Goal: Transaction & Acquisition: Purchase product/service

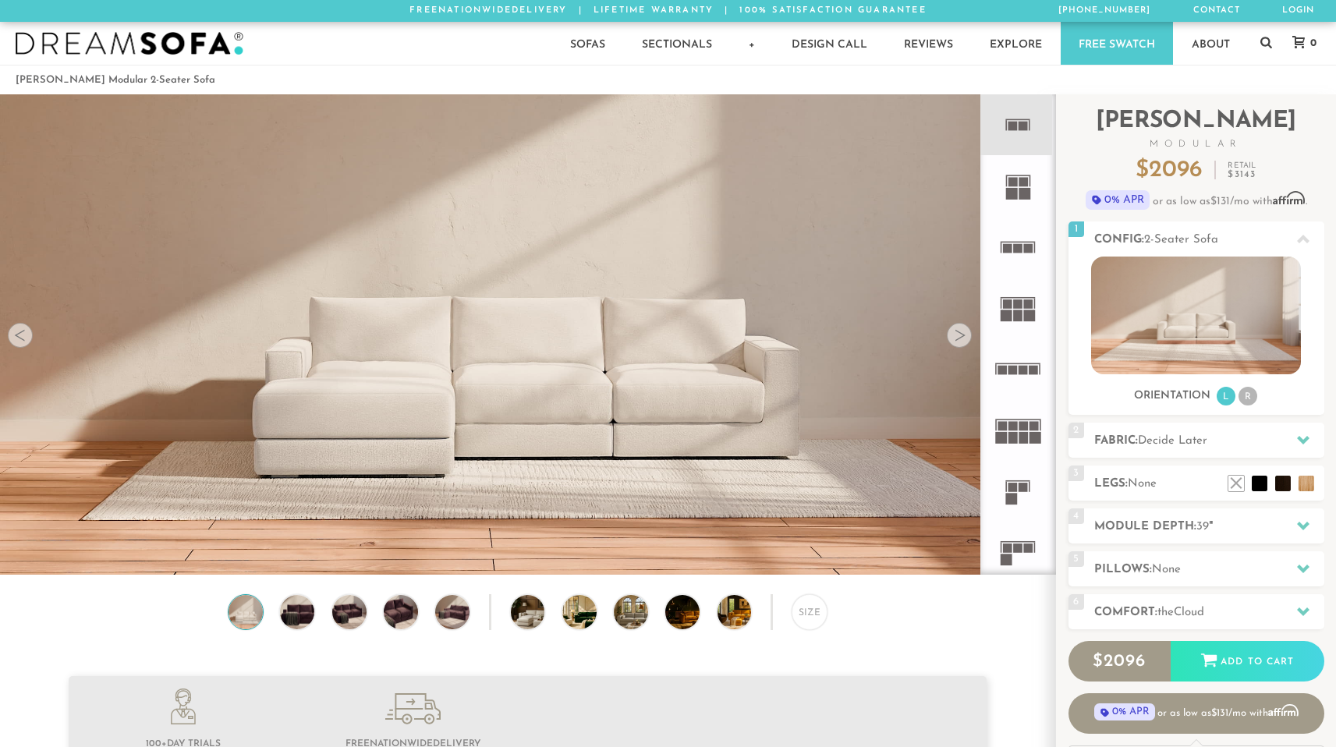
scroll to position [17769, 1324]
click at [814, 618] on div "Size" at bounding box center [810, 612] width 36 height 36
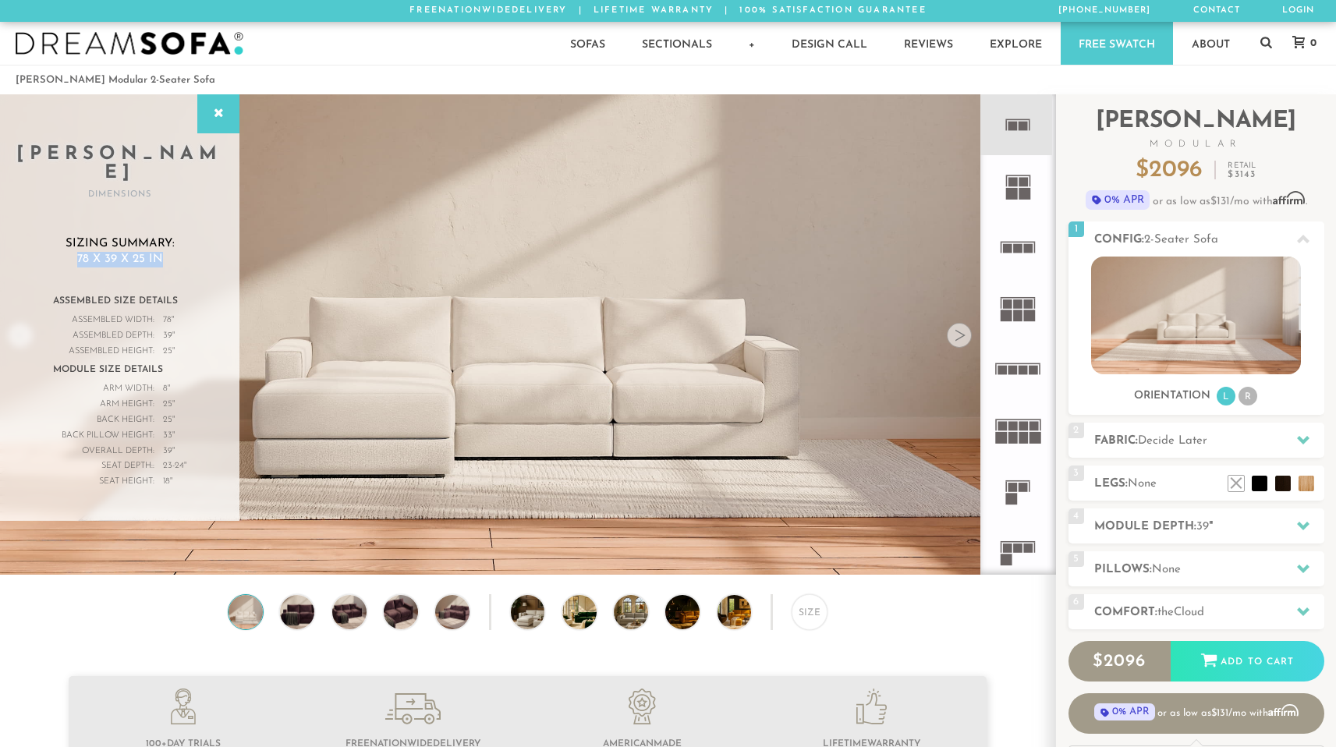
drag, startPoint x: 75, startPoint y: 238, endPoint x: 176, endPoint y: 243, distance: 101.5
click at [176, 243] on h3 "Sizing Summary: 78 x 39 x 25 in" at bounding box center [119, 251] width 177 height 30
drag, startPoint x: 162, startPoint y: 370, endPoint x: 177, endPoint y: 368, distance: 14.9
click at [177, 381] on div "Arm Width: 8 "" at bounding box center [119, 389] width 133 height 16
click at [166, 381] on span "8" at bounding box center [165, 389] width 5 height 16
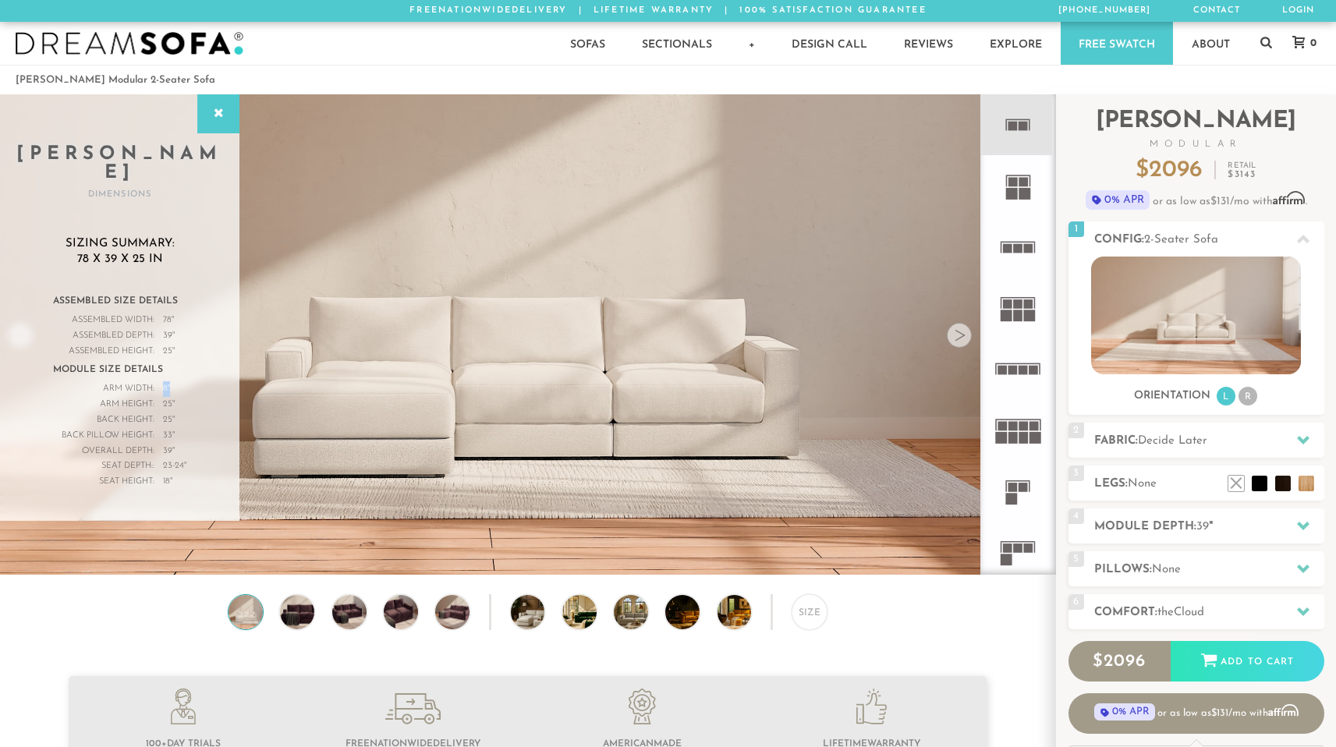
drag, startPoint x: 173, startPoint y: 373, endPoint x: 163, endPoint y: 376, distance: 10.6
click at [163, 381] on div "Arm Width: 8 "" at bounding box center [119, 389] width 133 height 16
click at [794, 623] on div "Size" at bounding box center [810, 612] width 36 height 36
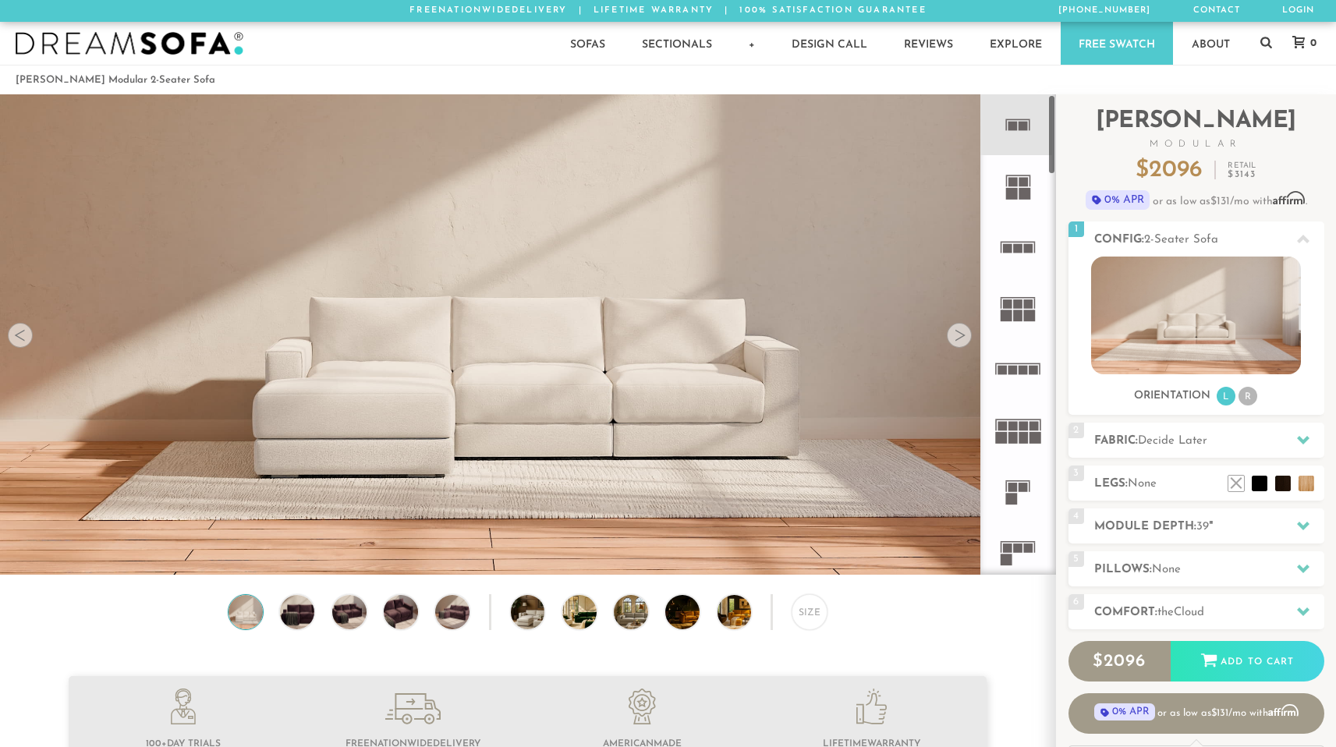
click at [961, 351] on img at bounding box center [527, 186] width 1055 height 352
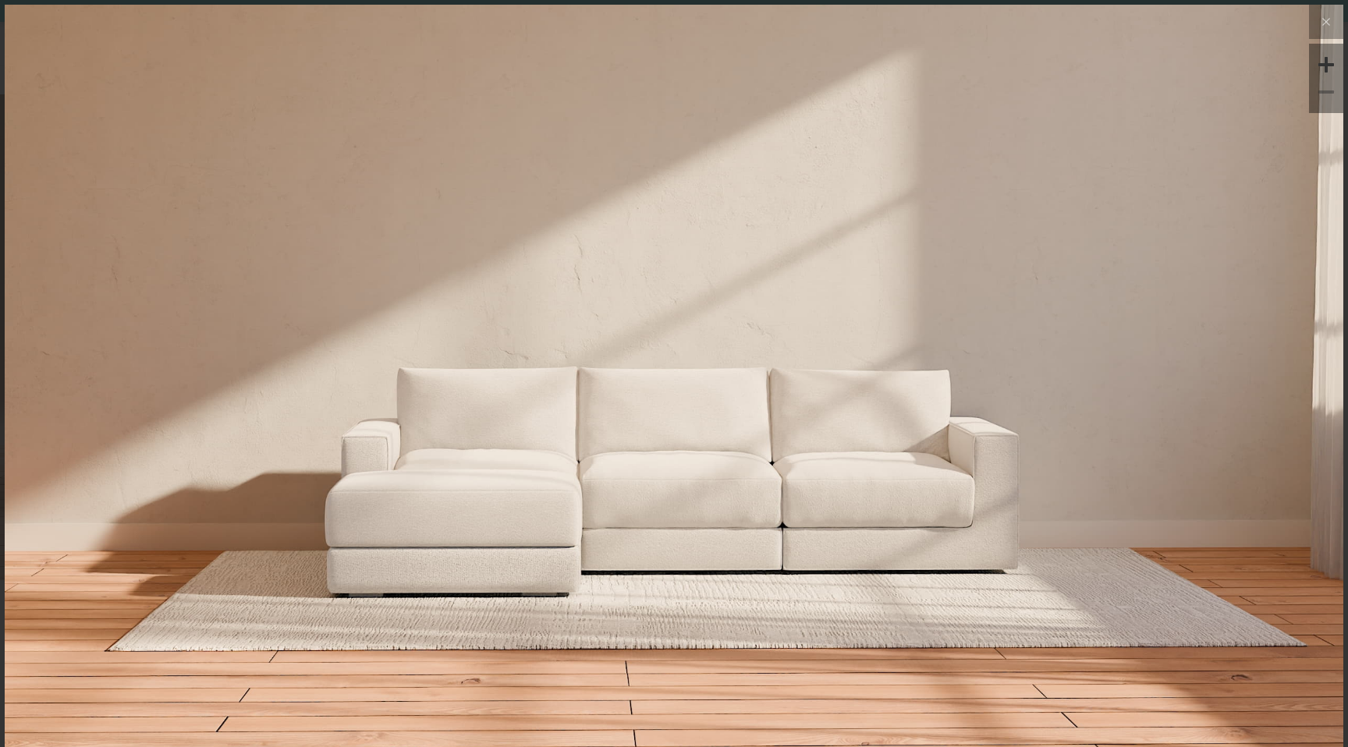
click at [521, 382] on img at bounding box center [674, 227] width 1338 height 446
click at [1317, 30] on icon at bounding box center [1326, 21] width 19 height 19
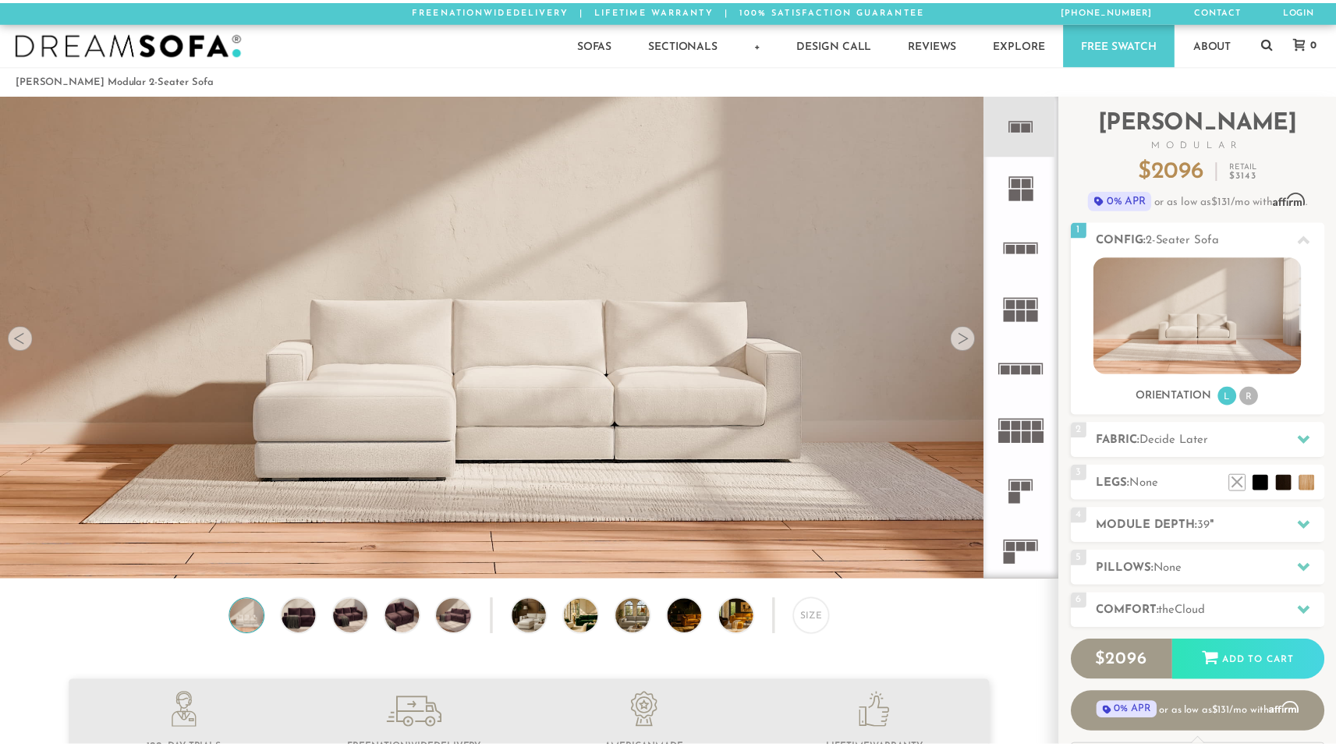
scroll to position [17769, 1324]
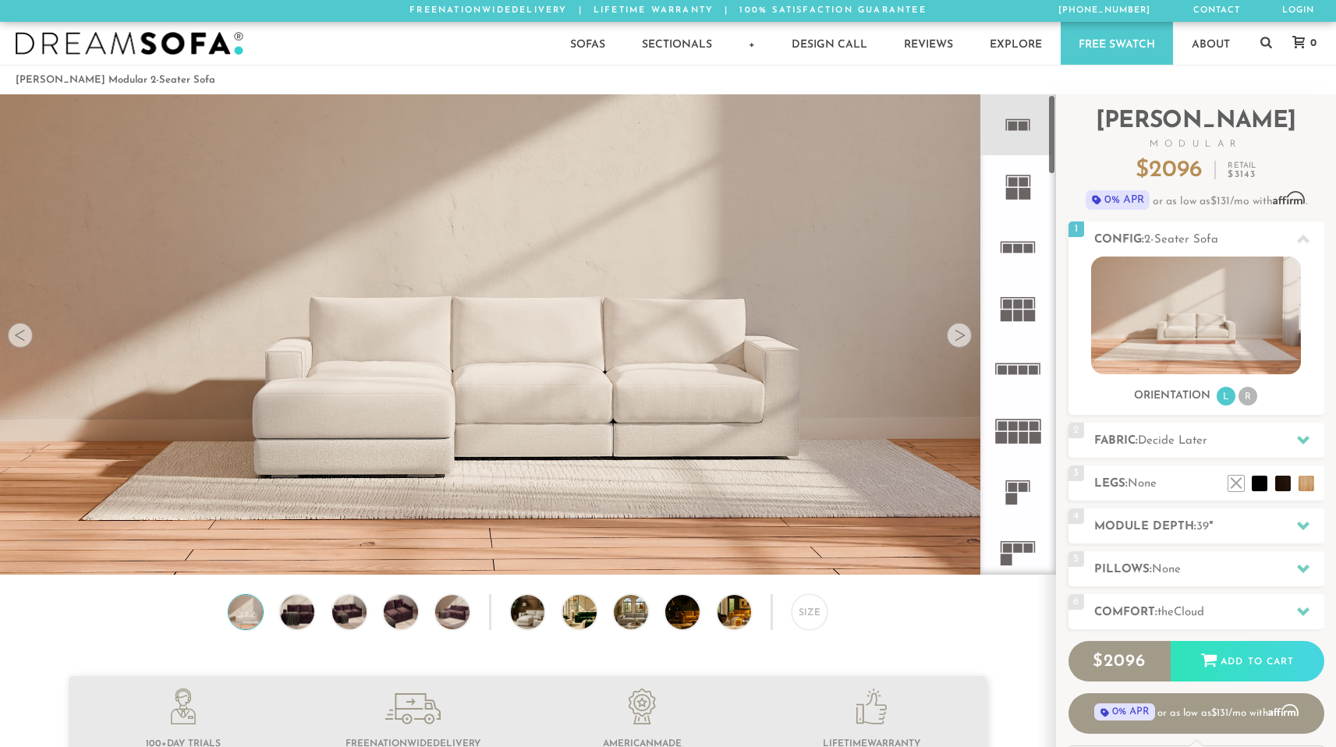
click at [957, 348] on div at bounding box center [959, 335] width 25 height 25
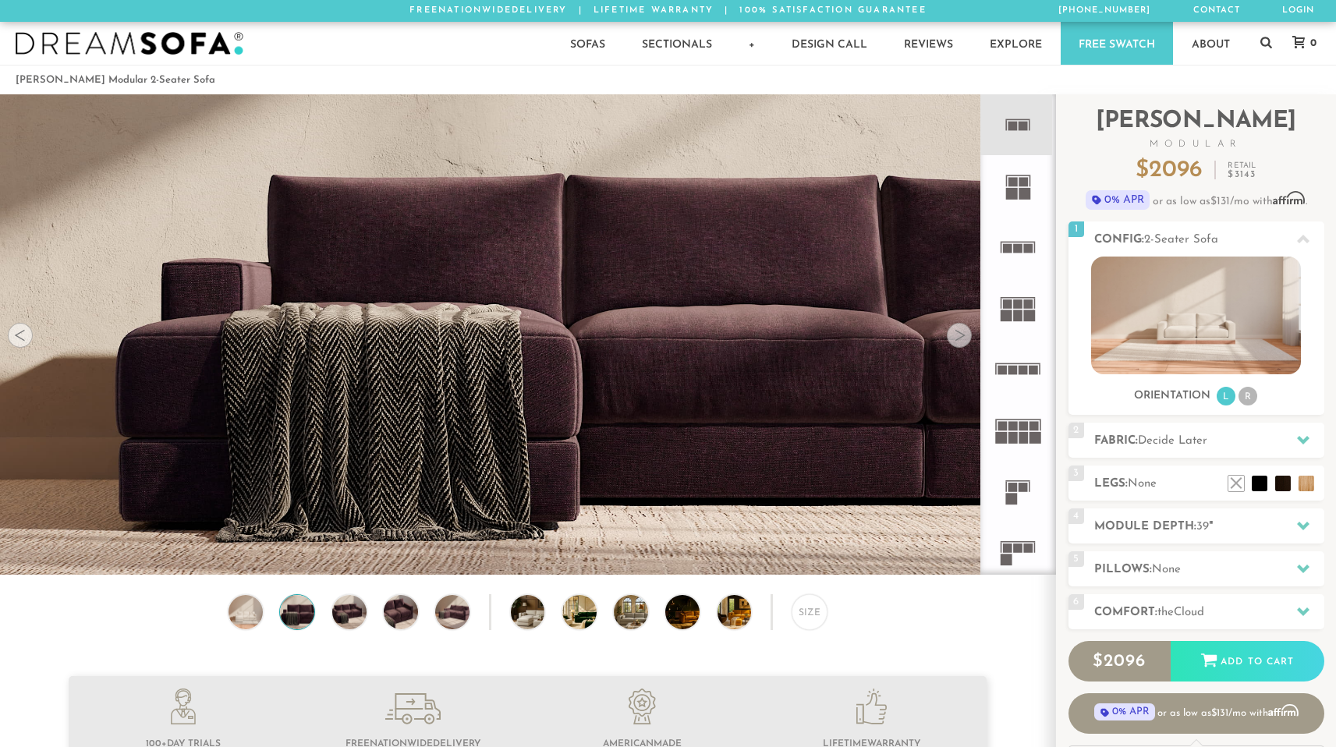
click at [957, 348] on div at bounding box center [959, 335] width 25 height 25
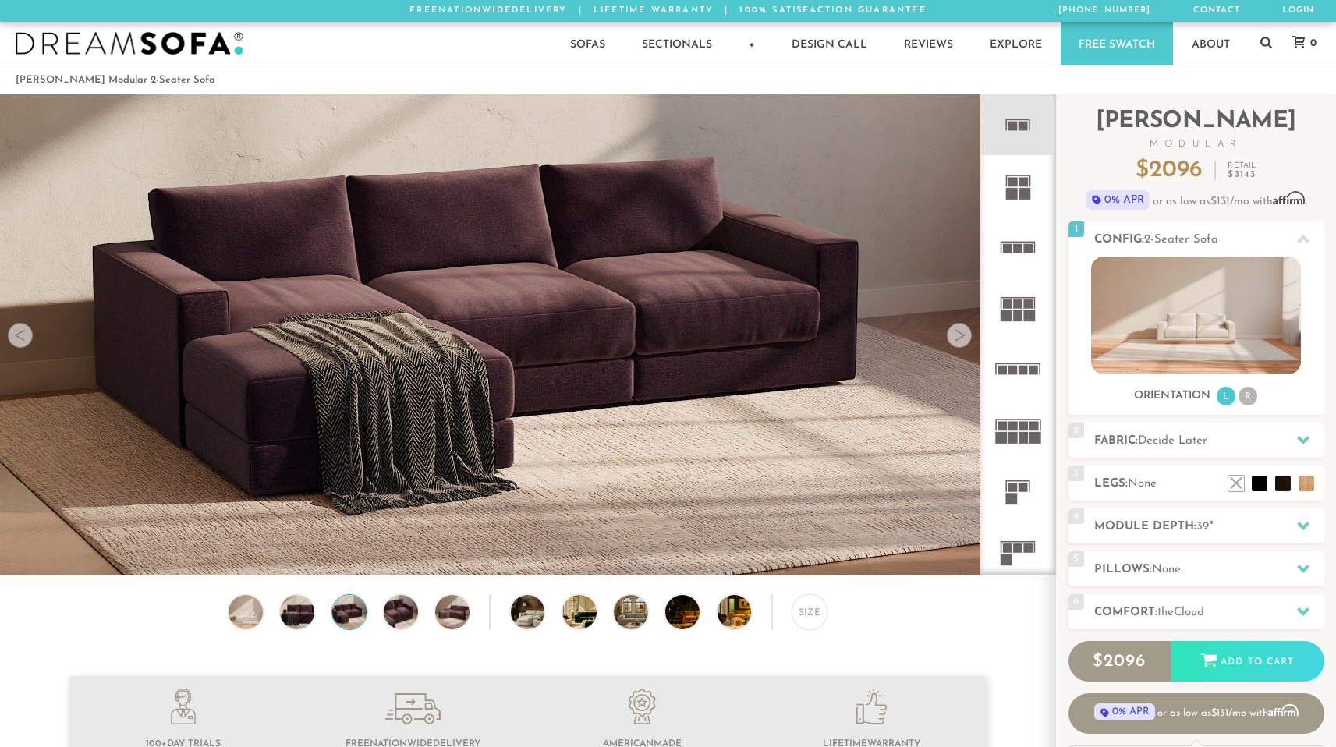
click at [957, 348] on div at bounding box center [959, 335] width 25 height 25
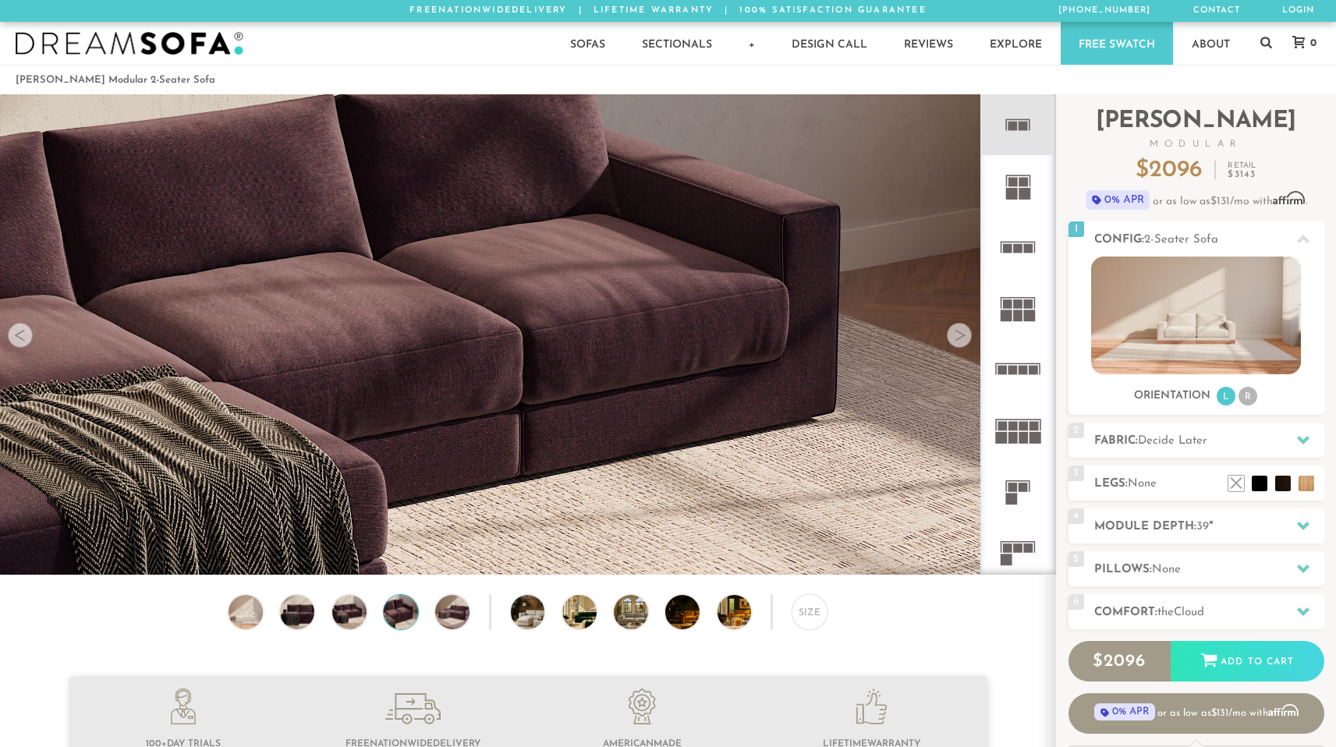
click at [957, 348] on div at bounding box center [959, 335] width 25 height 25
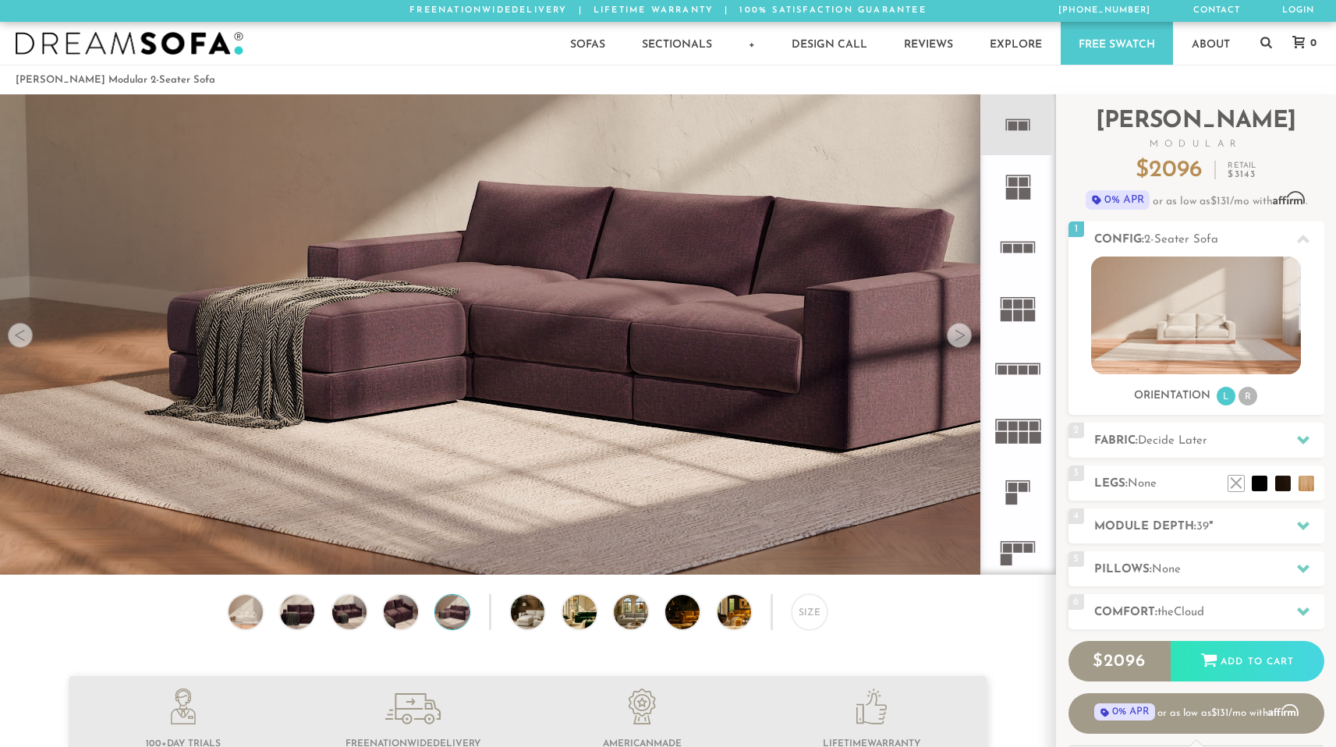
click at [957, 348] on div at bounding box center [959, 335] width 25 height 25
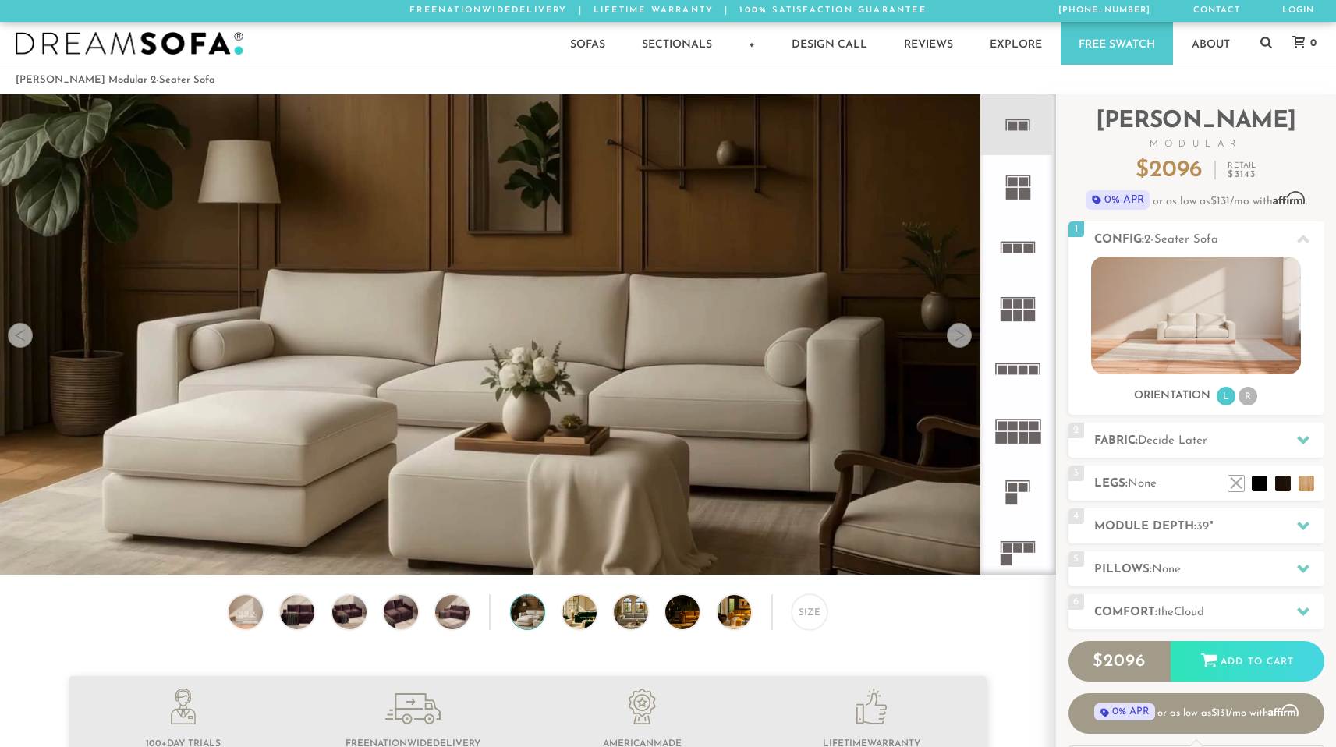
click at [959, 342] on div at bounding box center [959, 335] width 25 height 25
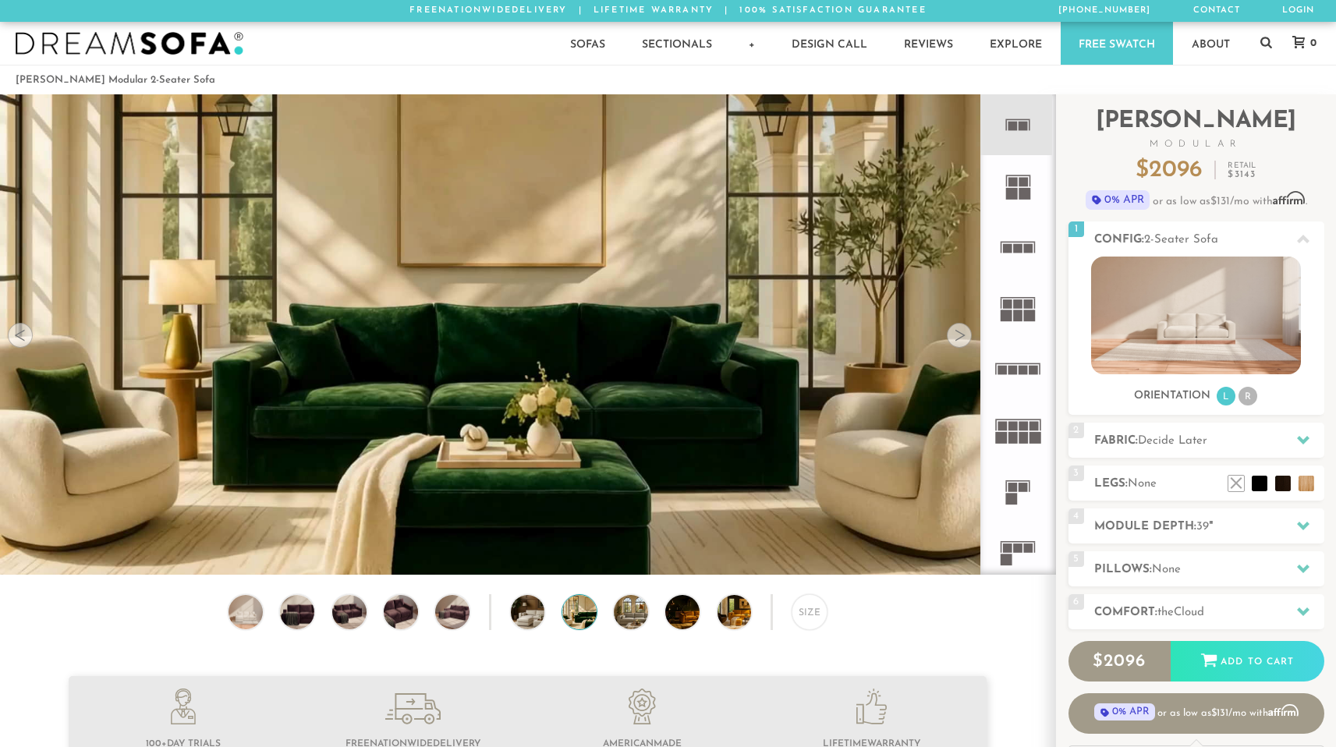
click at [959, 342] on div at bounding box center [959, 335] width 25 height 25
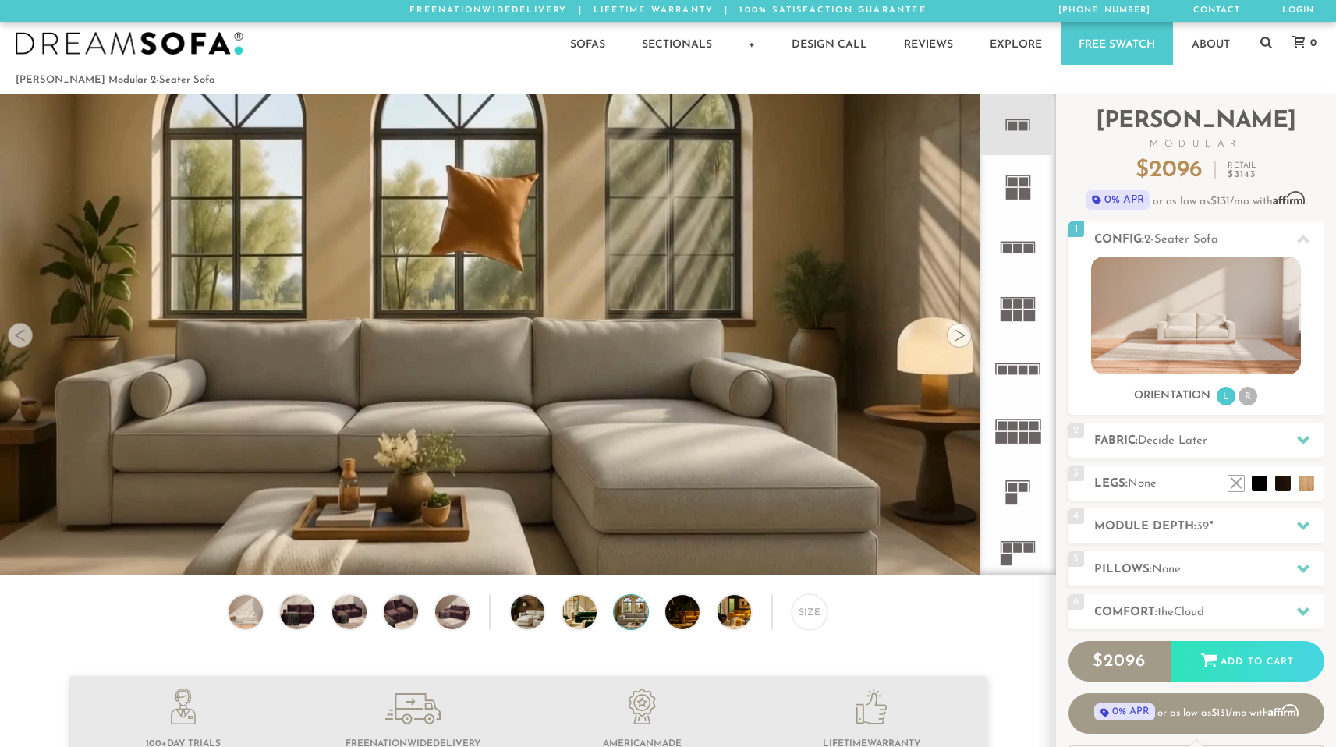
click at [959, 342] on div at bounding box center [959, 335] width 25 height 25
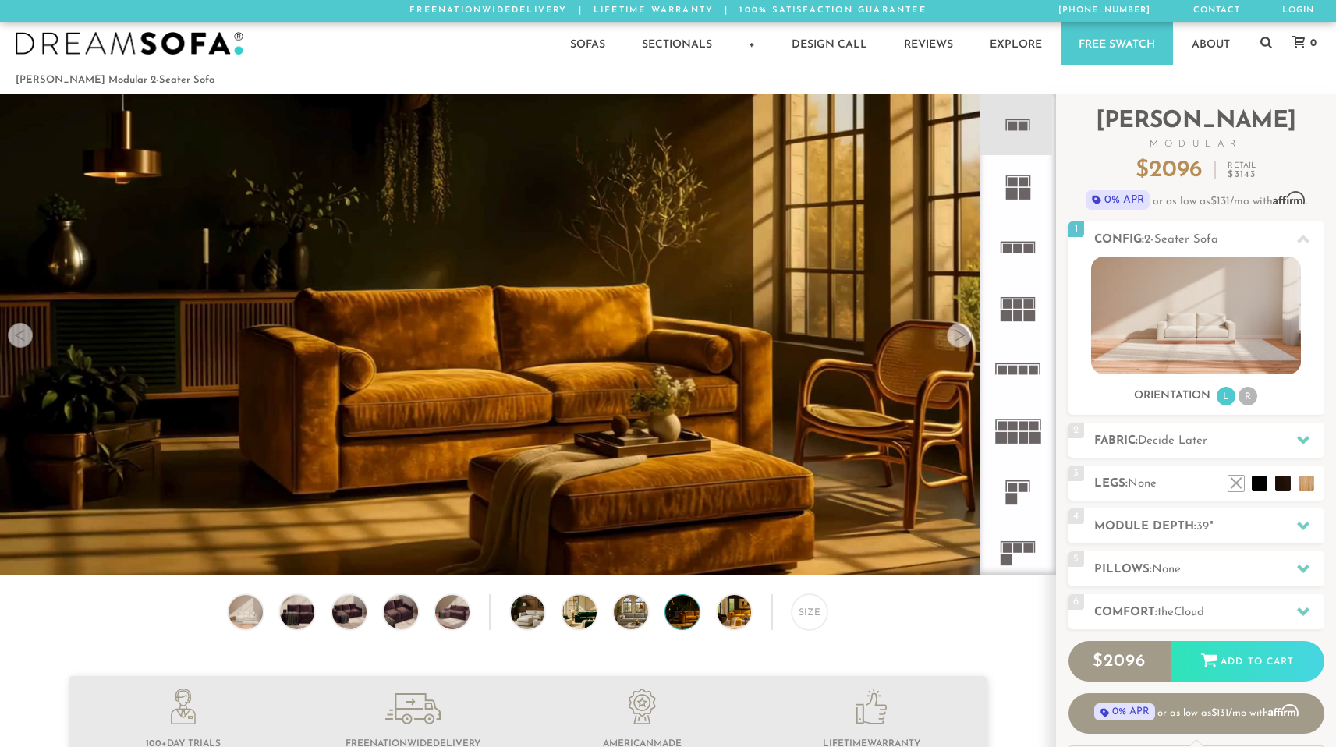
click at [959, 342] on div at bounding box center [959, 335] width 25 height 25
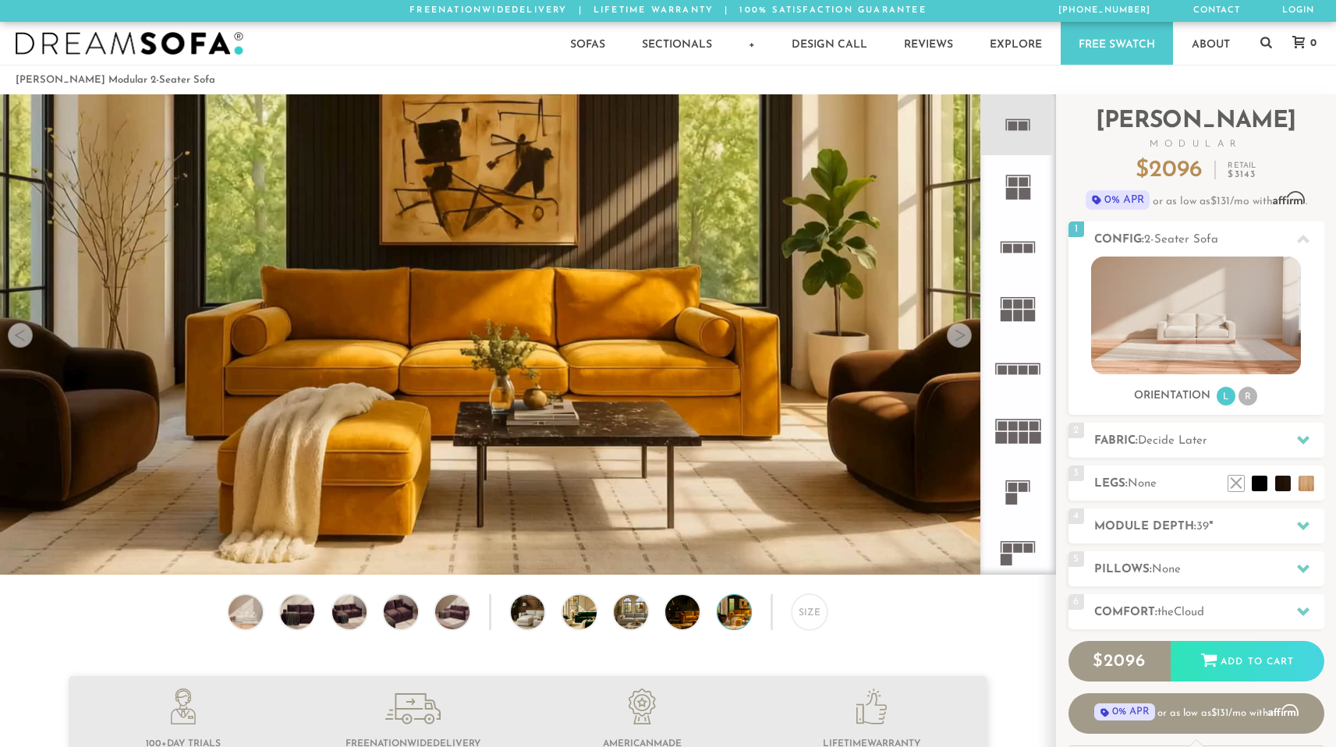
click at [959, 342] on div at bounding box center [959, 335] width 25 height 25
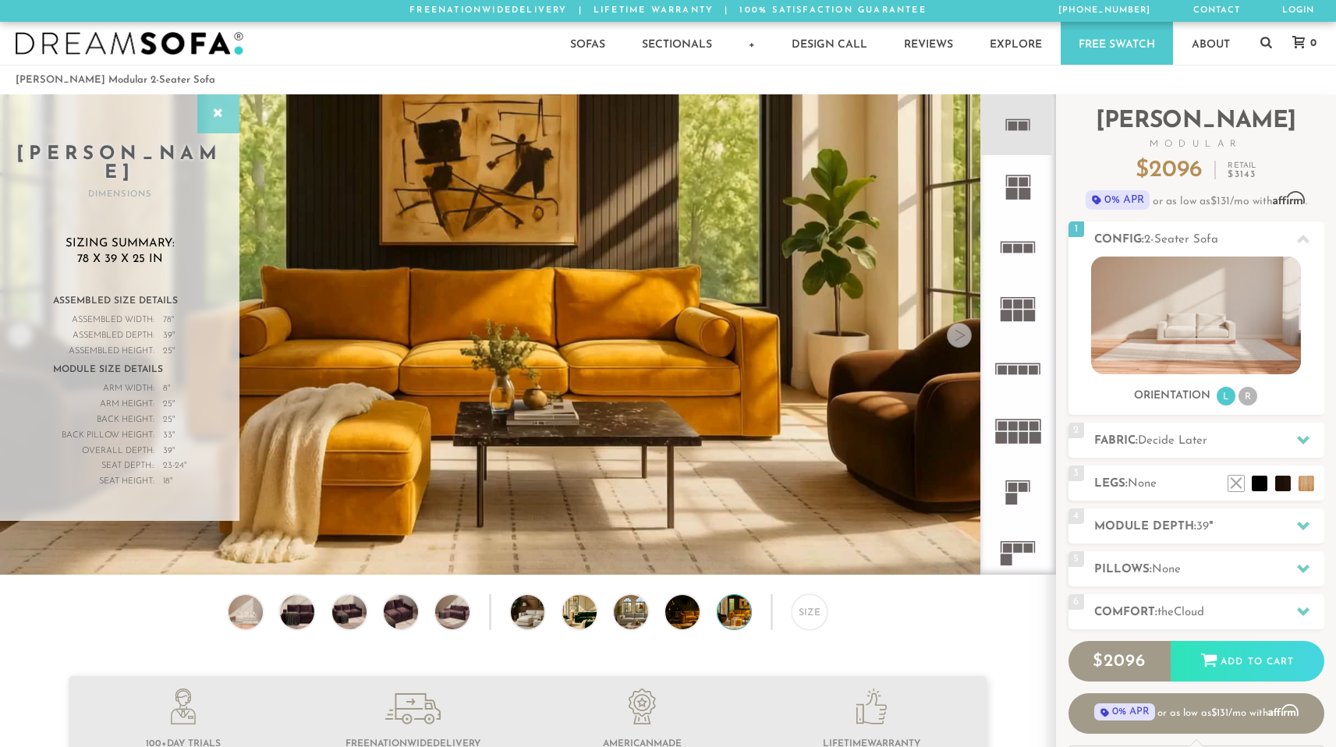
click at [224, 119] on icon at bounding box center [218, 114] width 17 height 12
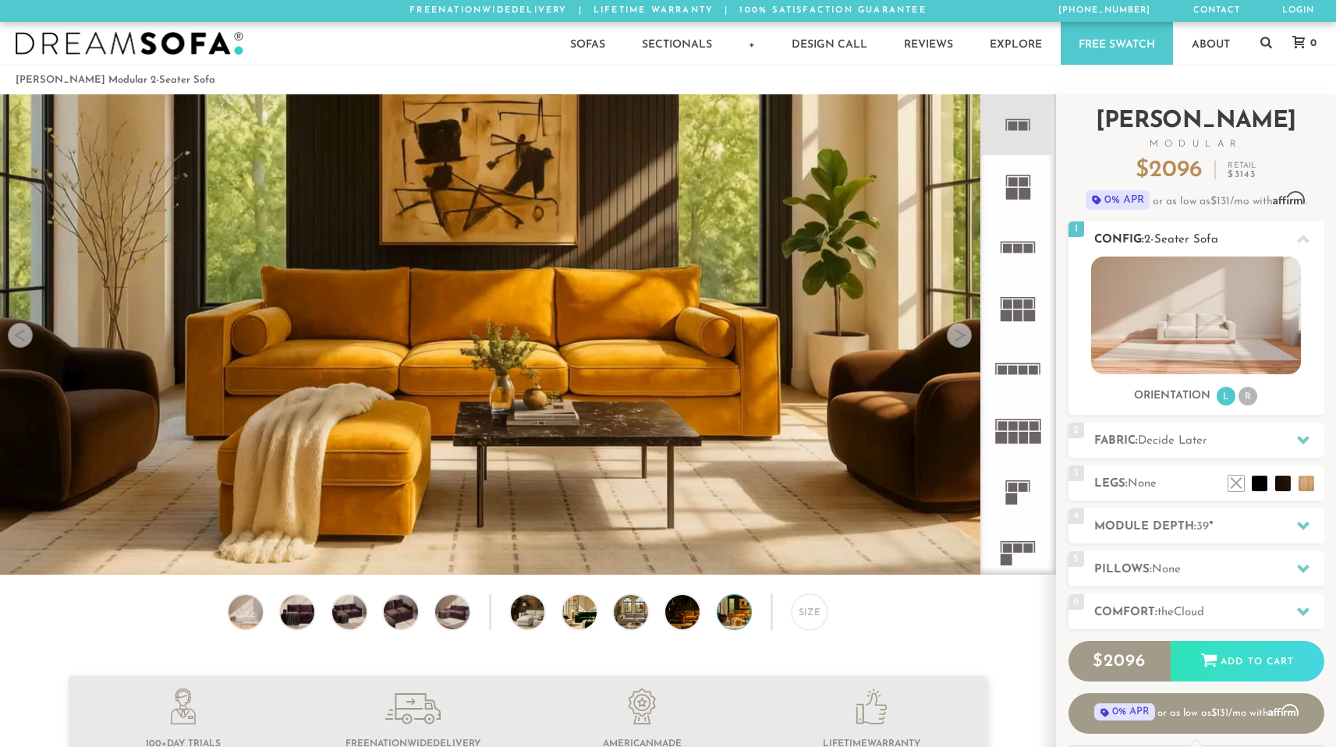
click at [1165, 235] on span "2-Seater Sofa" at bounding box center [1181, 240] width 74 height 12
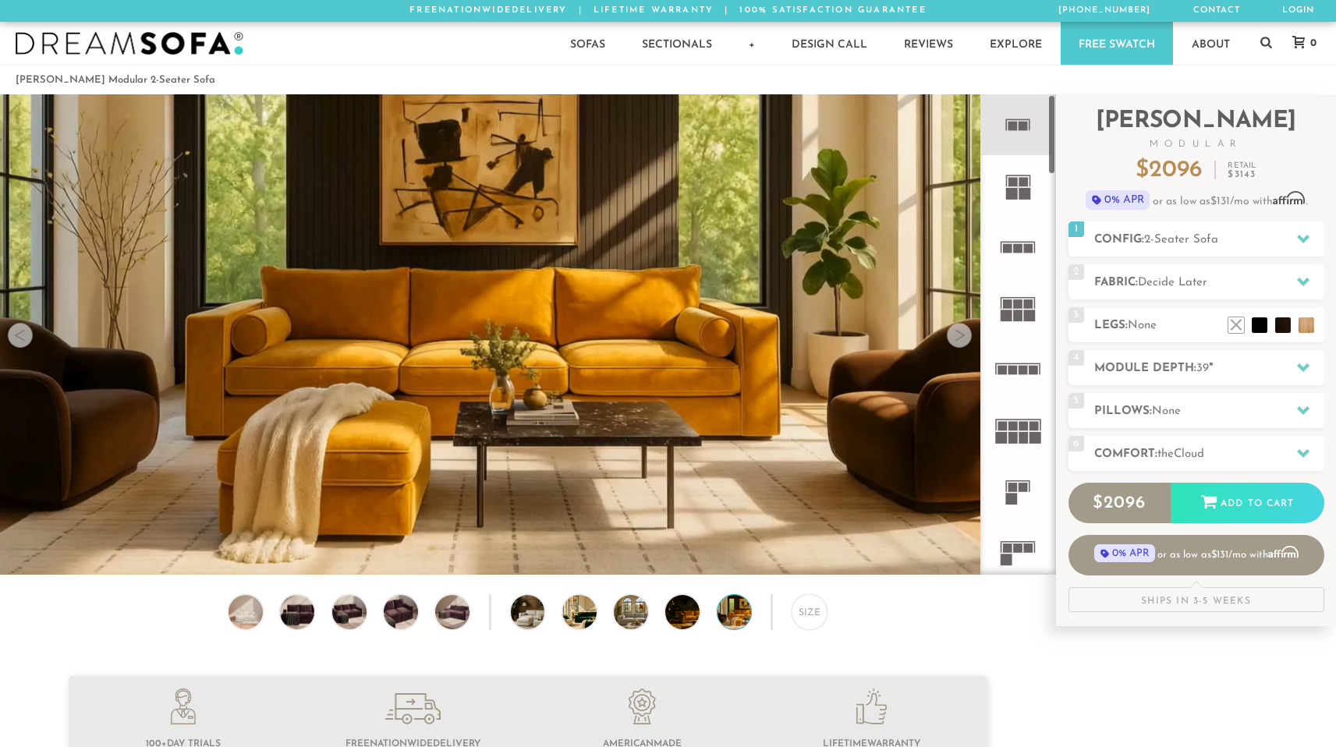
click at [1013, 239] on icon at bounding box center [1017, 247] width 61 height 61
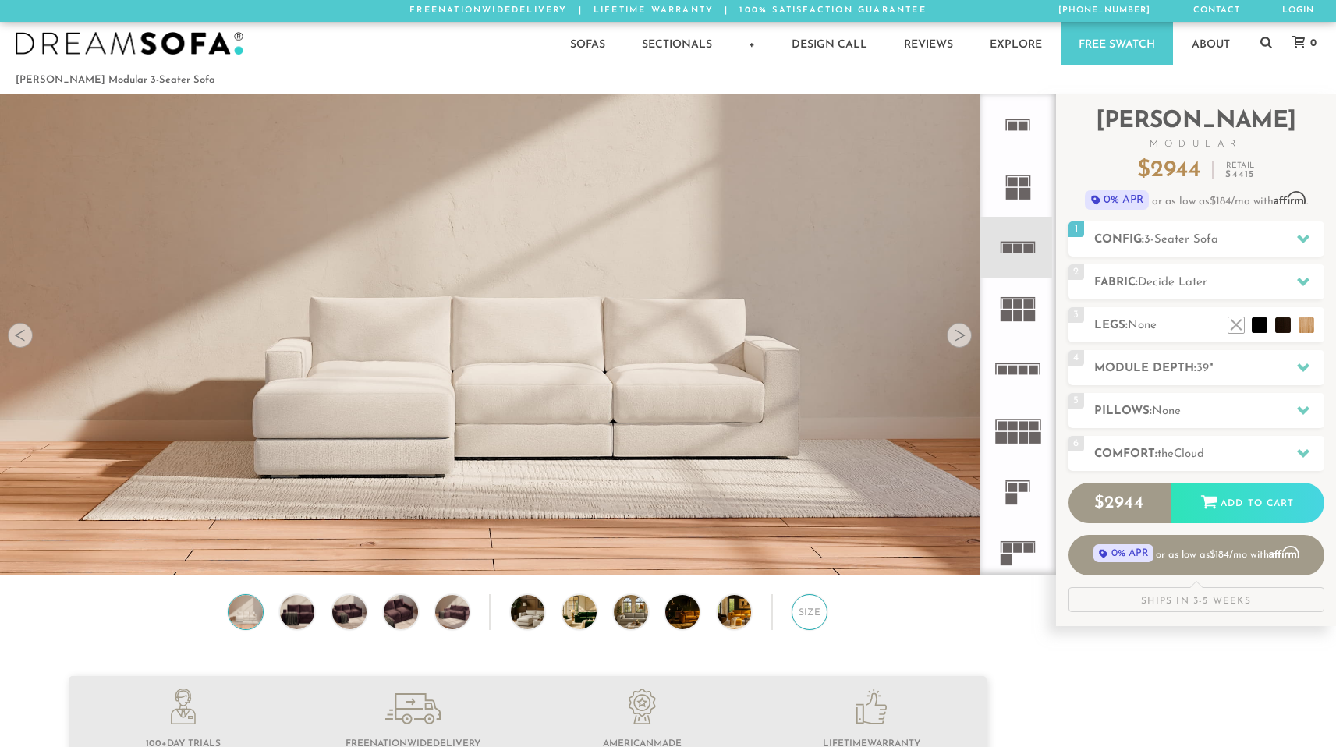
click at [817, 629] on div "Size" at bounding box center [810, 612] width 36 height 36
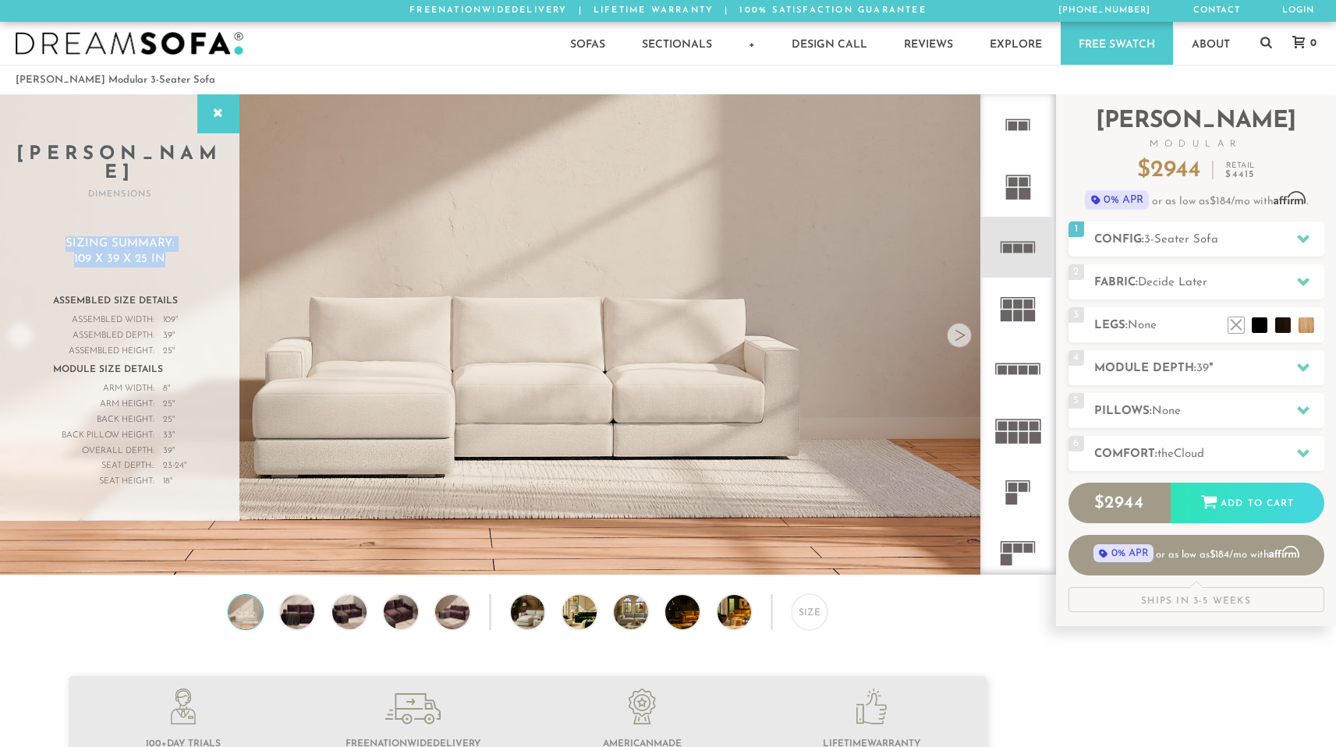
drag, startPoint x: 62, startPoint y: 224, endPoint x: 175, endPoint y: 260, distance: 119.4
click at [175, 260] on div "Sizing Summary: 109 x 39 x 25 in Assembled Size Details Assembled Width: 109 " …" at bounding box center [119, 370] width 177 height 269
click at [168, 244] on h3 "Sizing Summary: 109 x 39 x 25 in" at bounding box center [119, 251] width 177 height 30
click at [210, 117] on icon at bounding box center [218, 114] width 17 height 12
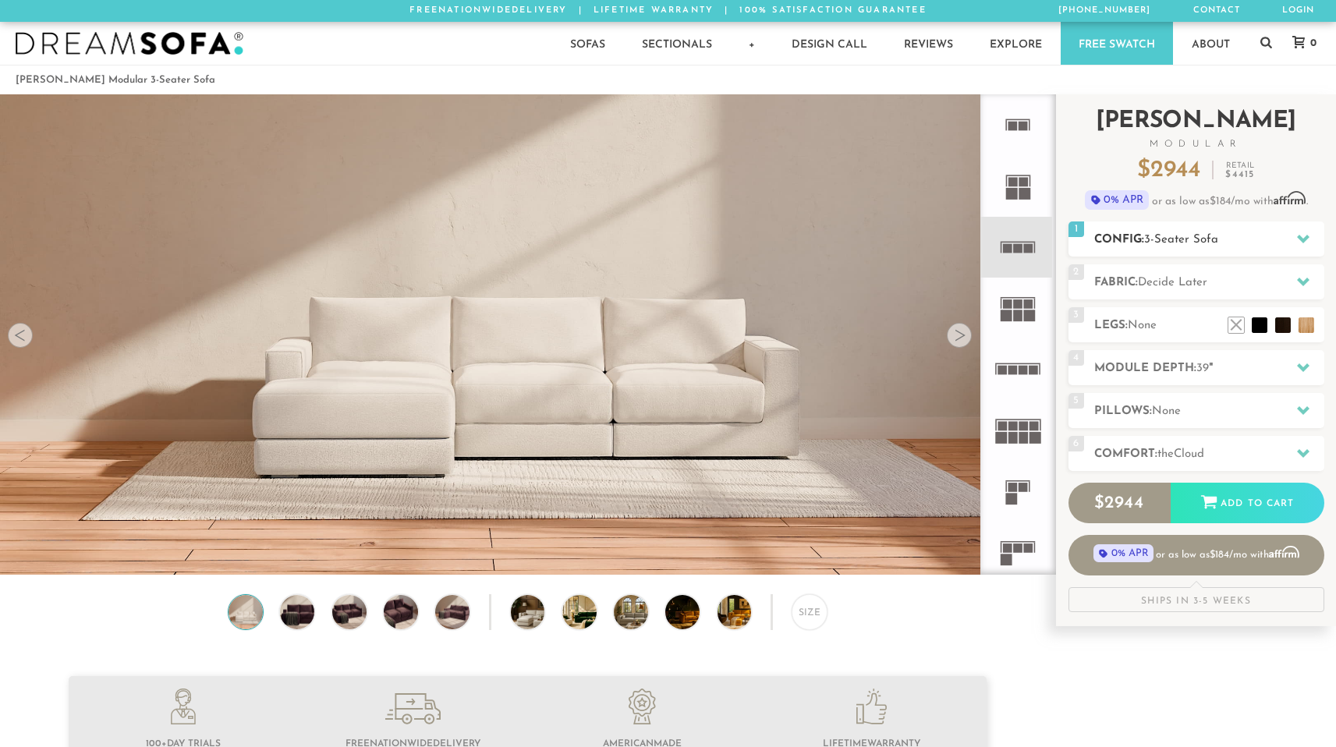
click at [1193, 247] on h2 "Config: 3-Seater Sofa" at bounding box center [1209, 240] width 230 height 18
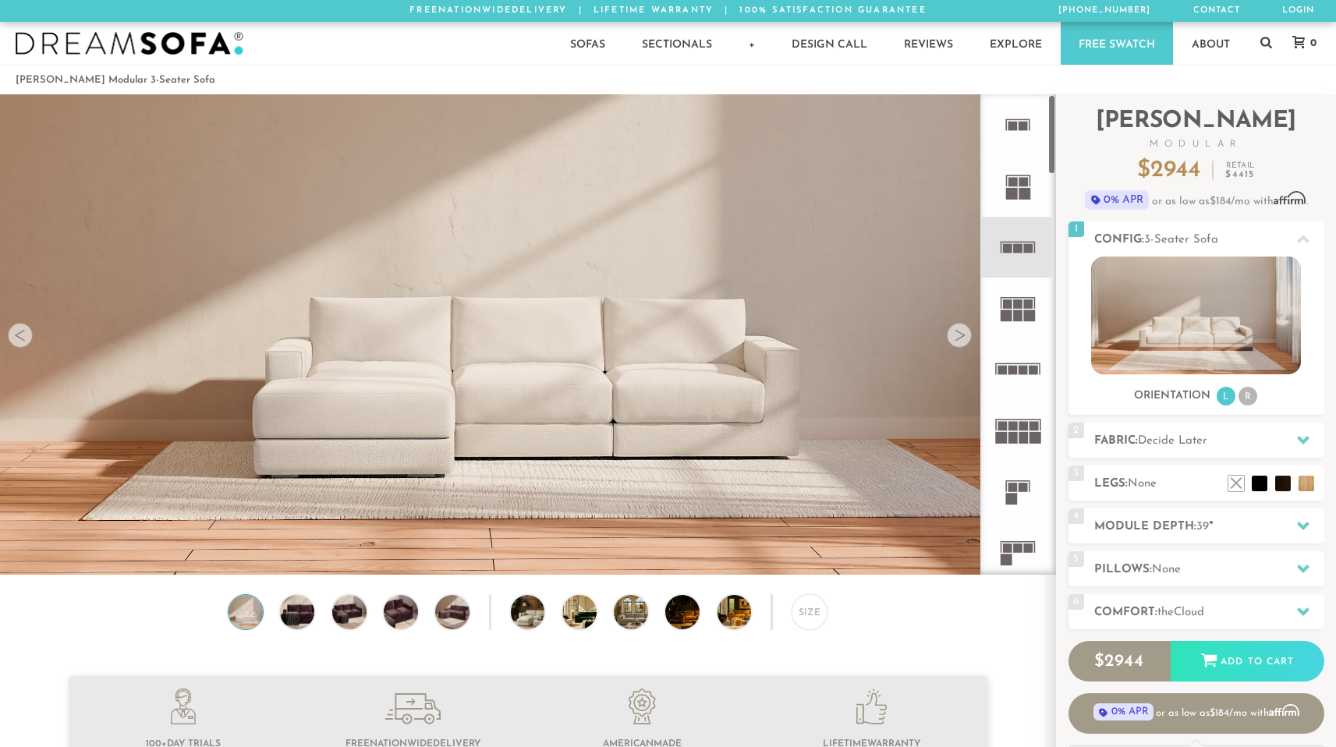
click at [1016, 129] on rect at bounding box center [1013, 126] width 9 height 9
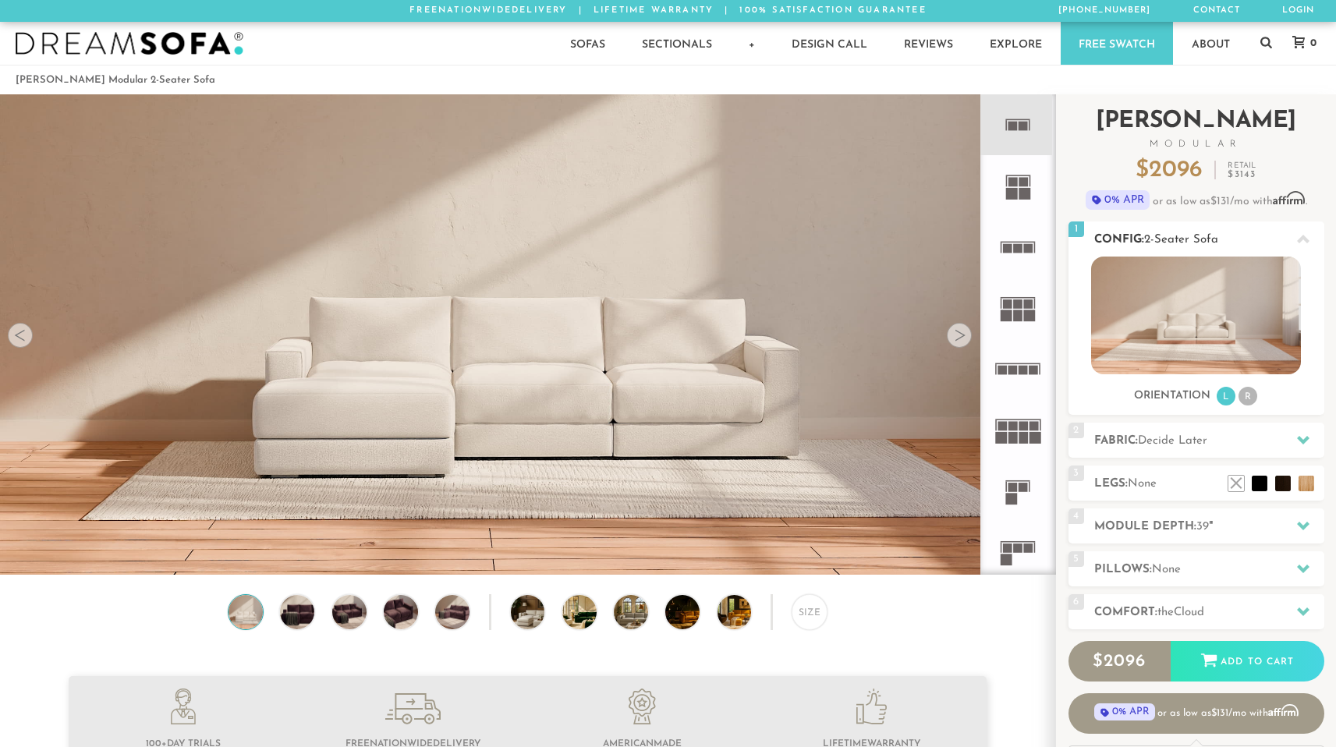
click at [1188, 236] on span "2-Seater Sofa" at bounding box center [1181, 240] width 74 height 12
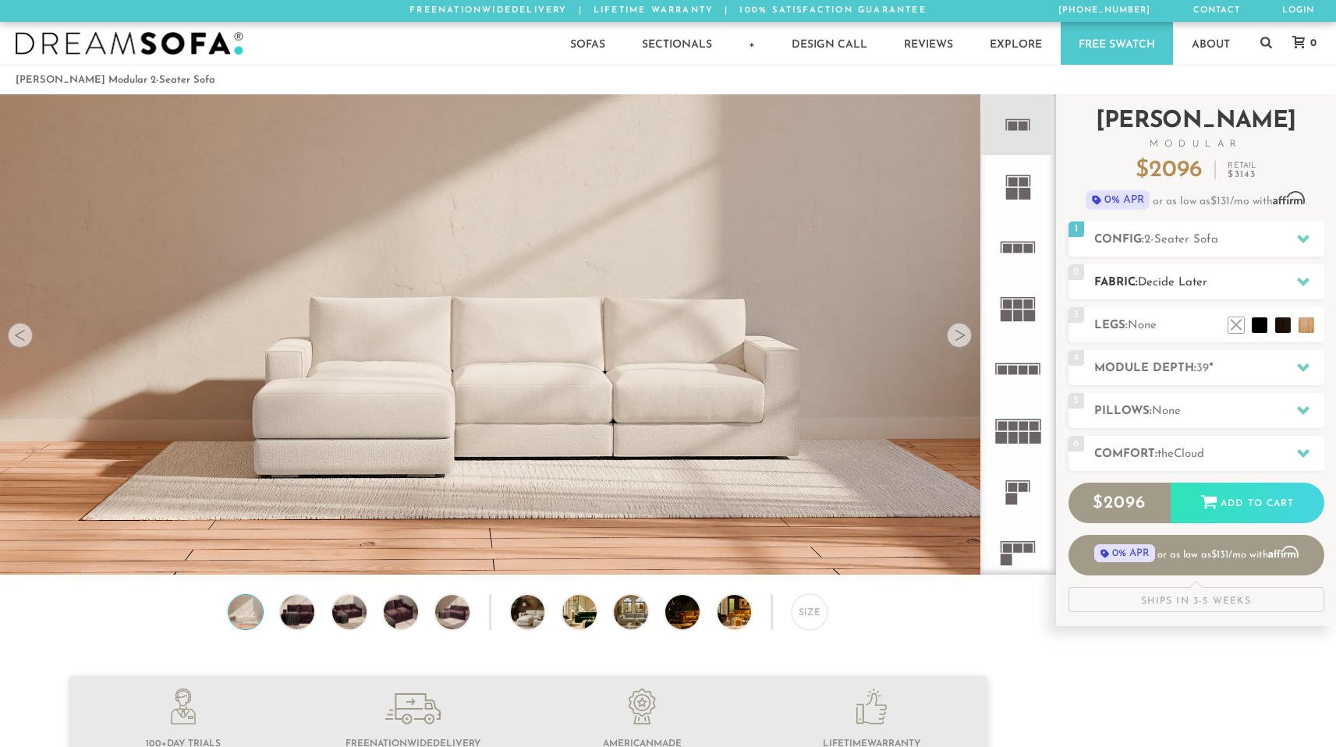
click at [1150, 287] on span "Decide Later" at bounding box center [1172, 283] width 69 height 12
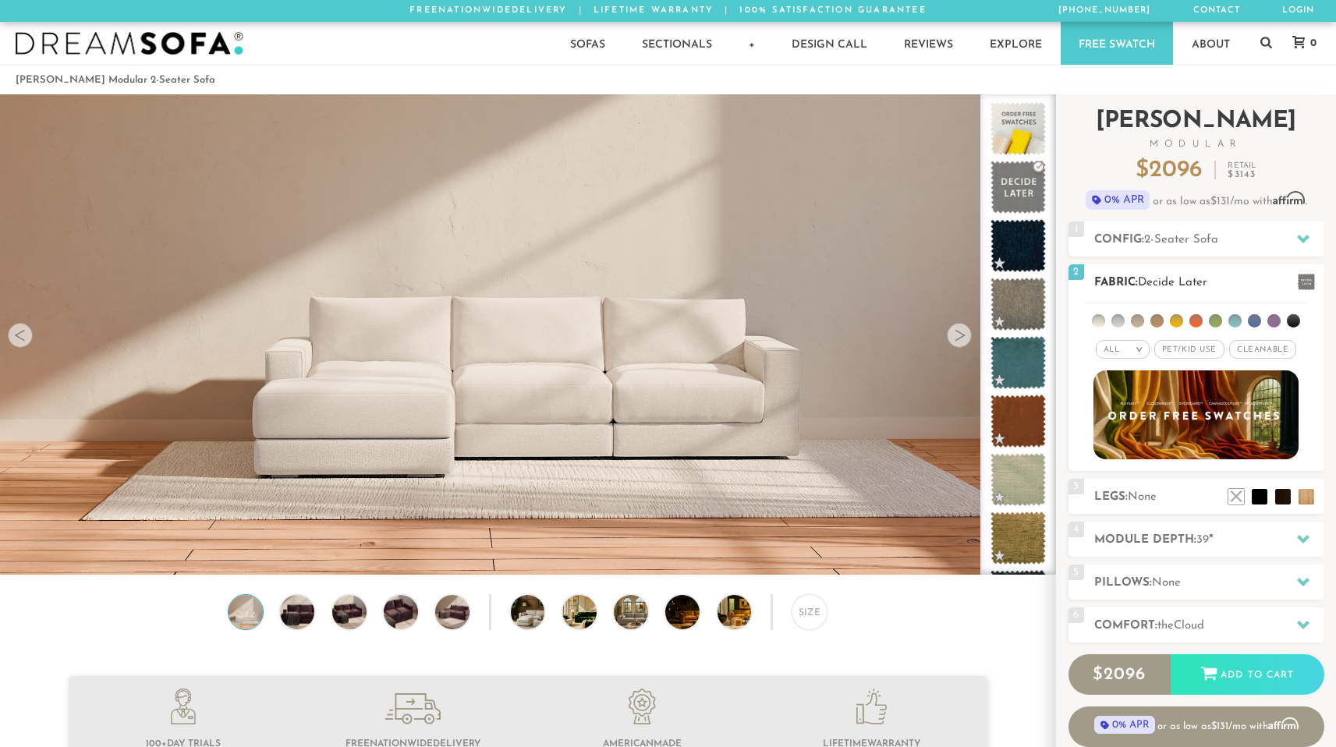
click at [1150, 287] on span "Decide Later" at bounding box center [1172, 283] width 69 height 12
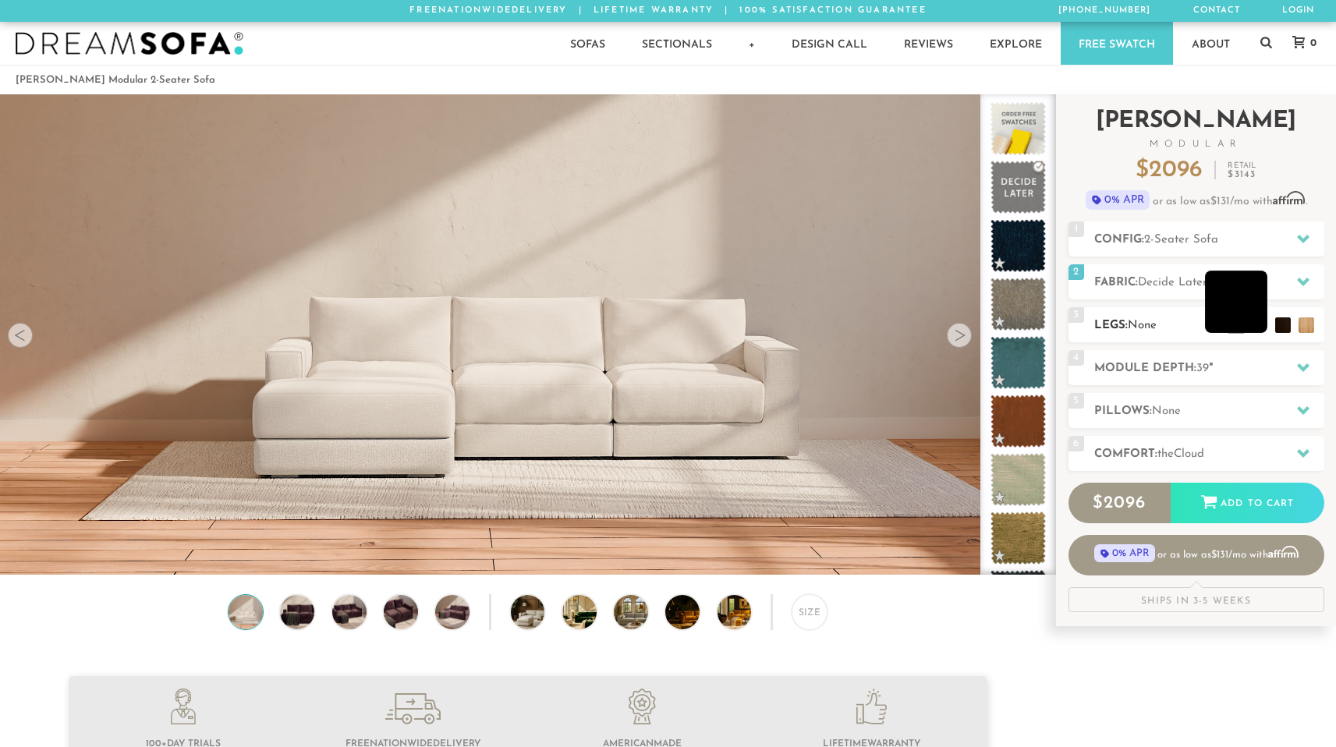
click at [1257, 324] on li at bounding box center [1236, 302] width 62 height 62
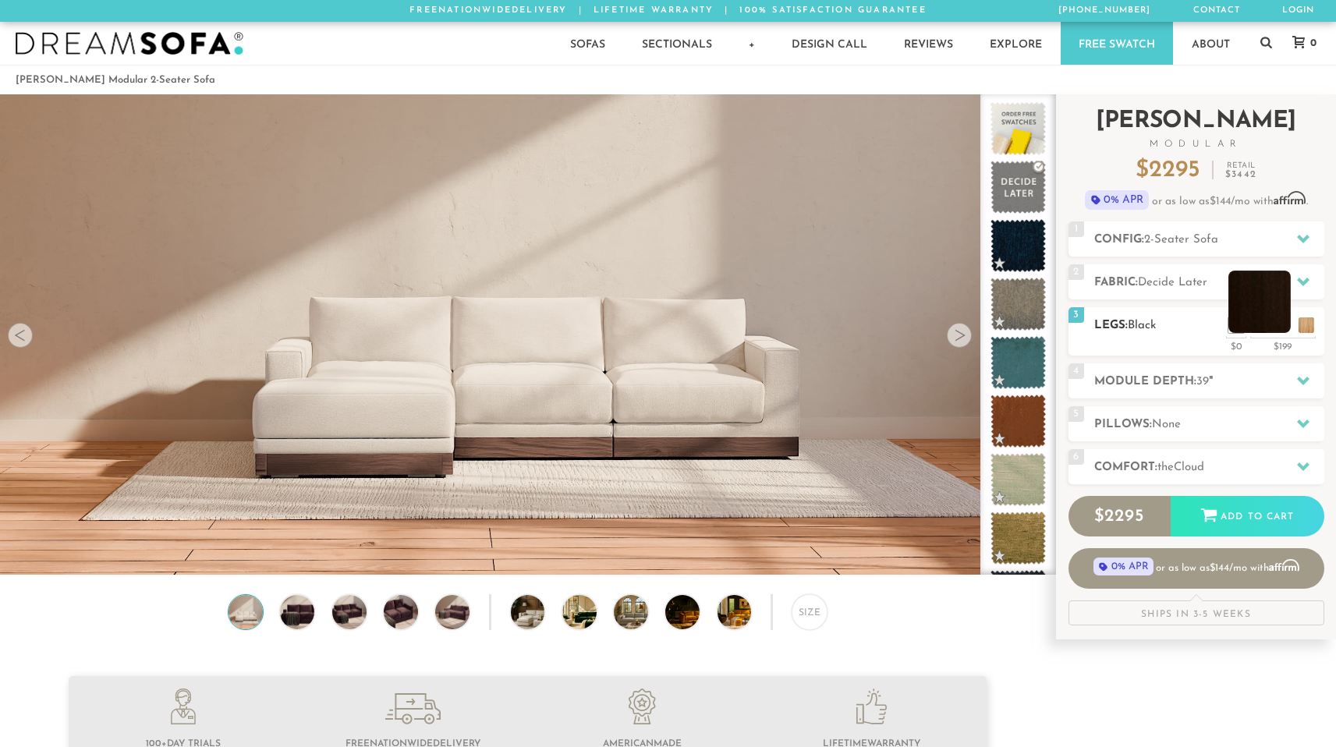
click at [1284, 328] on li at bounding box center [1259, 302] width 62 height 62
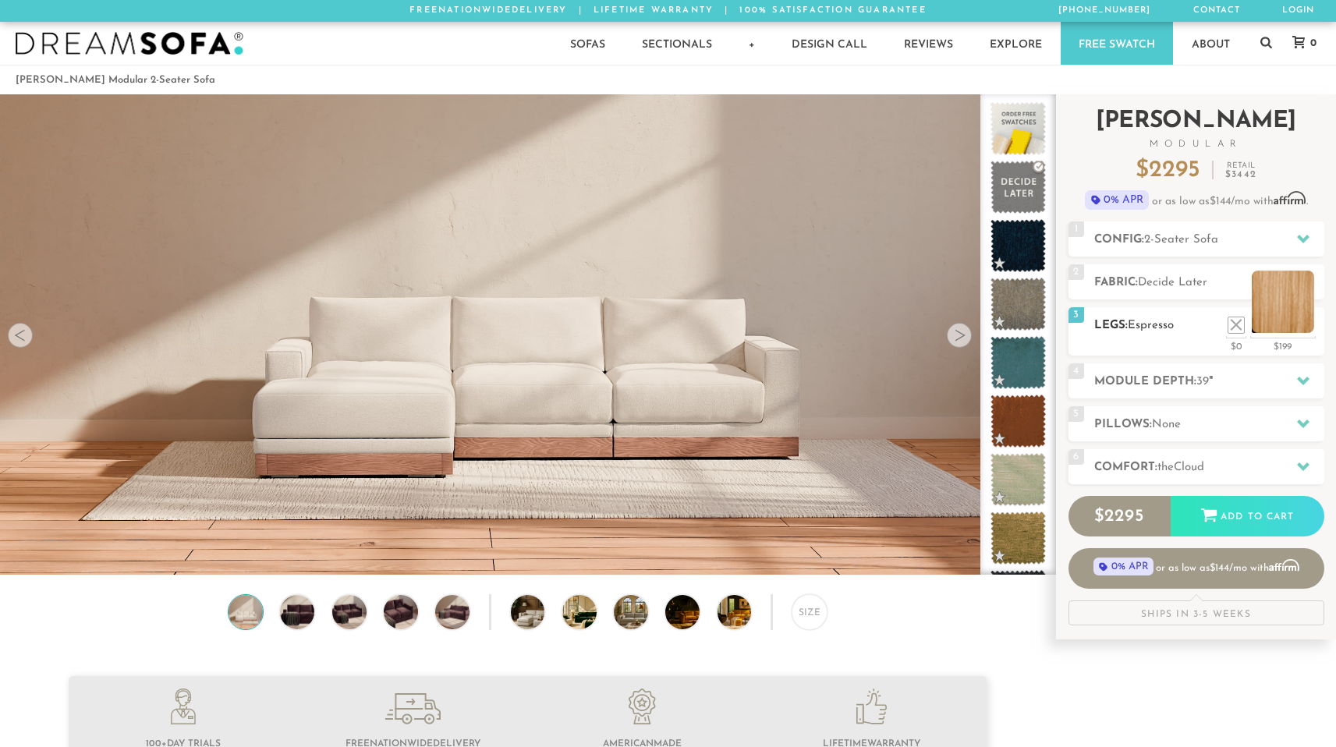
click at [1312, 328] on li at bounding box center [1283, 302] width 62 height 62
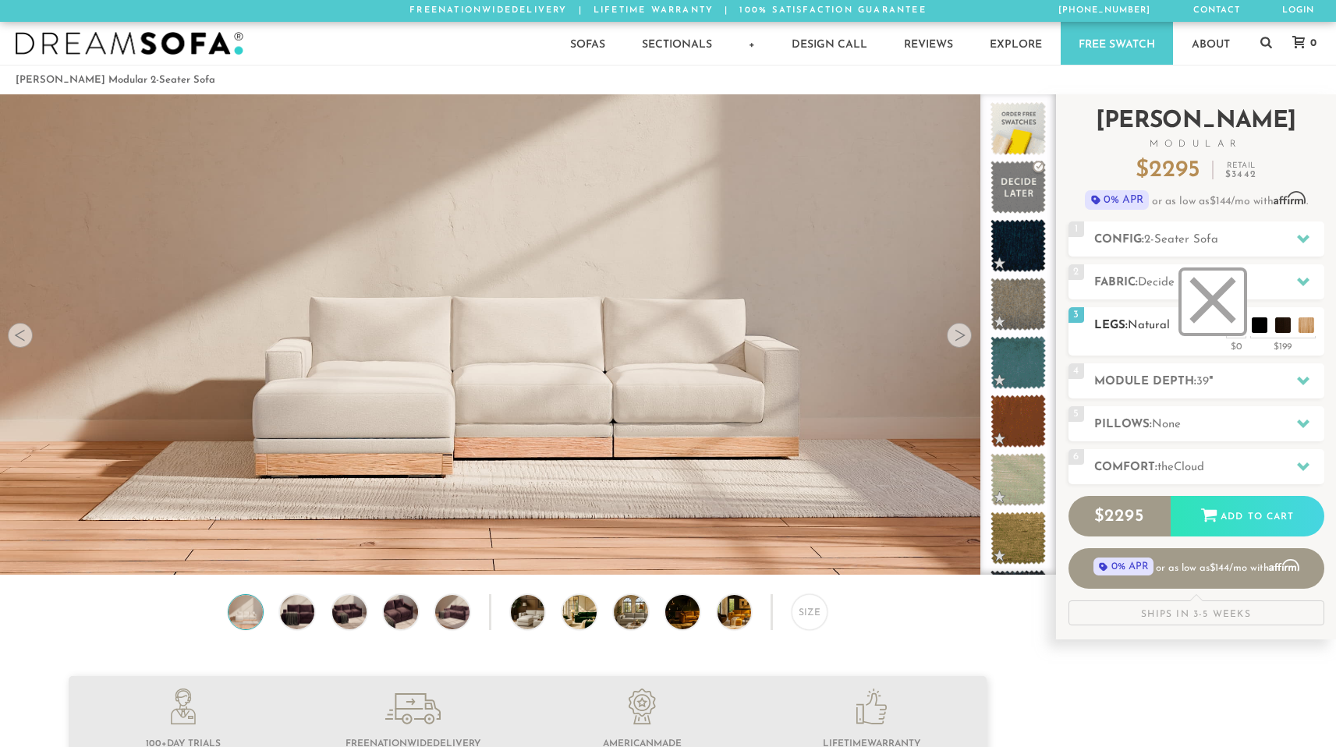
click at [1237, 321] on li at bounding box center [1213, 302] width 62 height 62
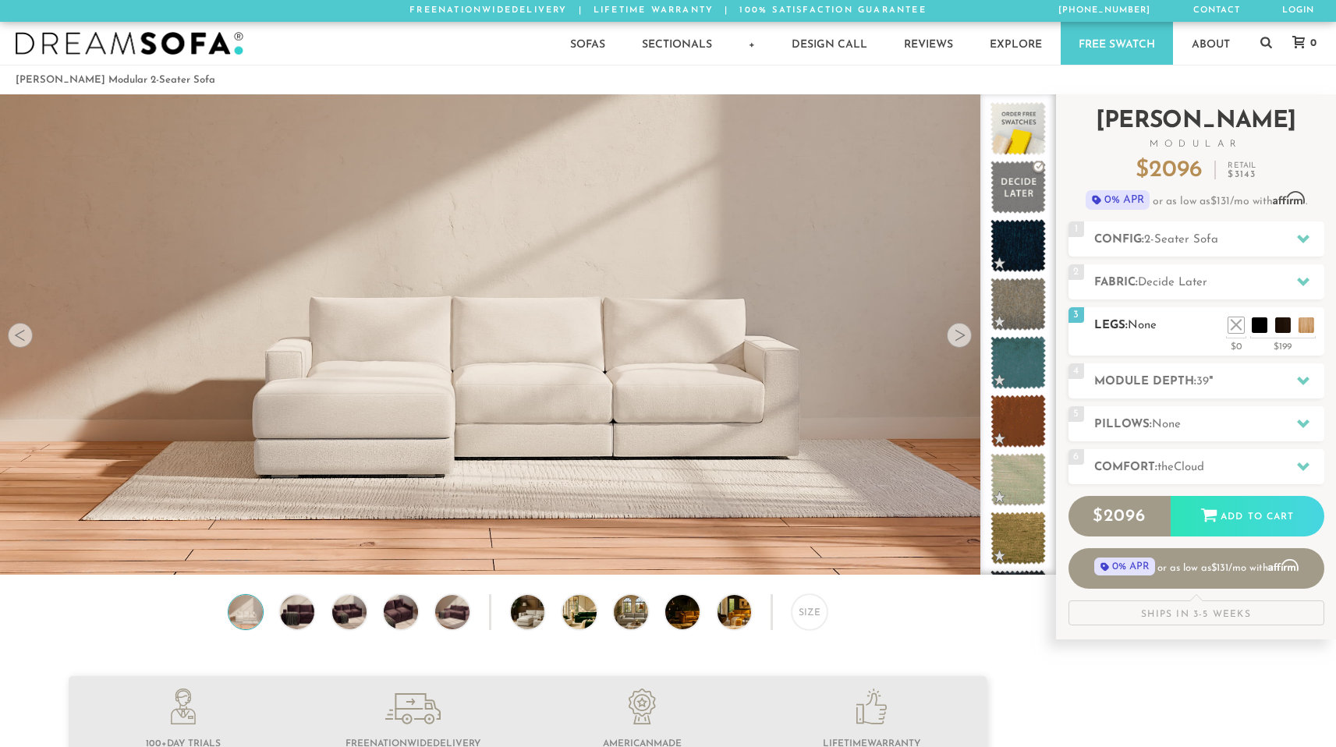
click at [1297, 321] on ul at bounding box center [1272, 321] width 94 height 23
click at [1303, 323] on li at bounding box center [1283, 302] width 62 height 62
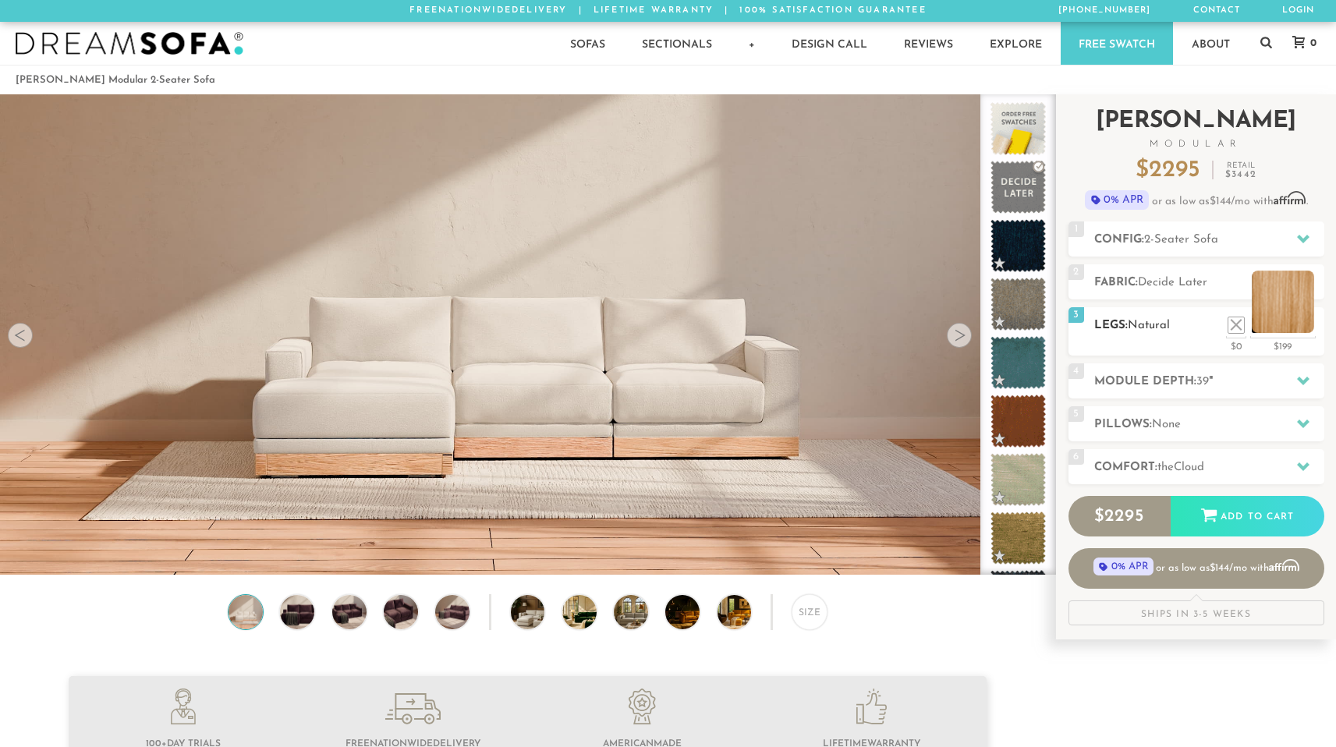
click at [1286, 325] on li at bounding box center [1283, 302] width 62 height 62
click at [1258, 328] on li at bounding box center [1236, 302] width 62 height 62
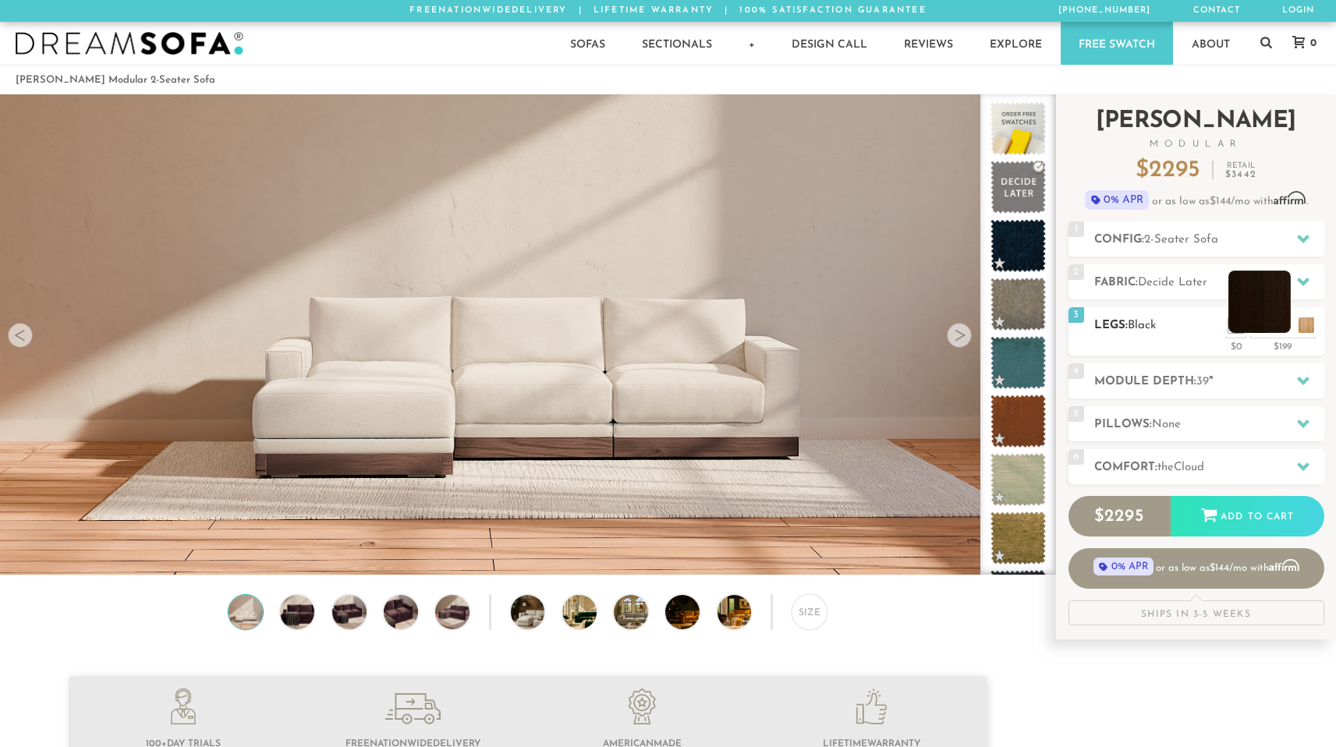
click at [1270, 328] on li at bounding box center [1259, 302] width 62 height 62
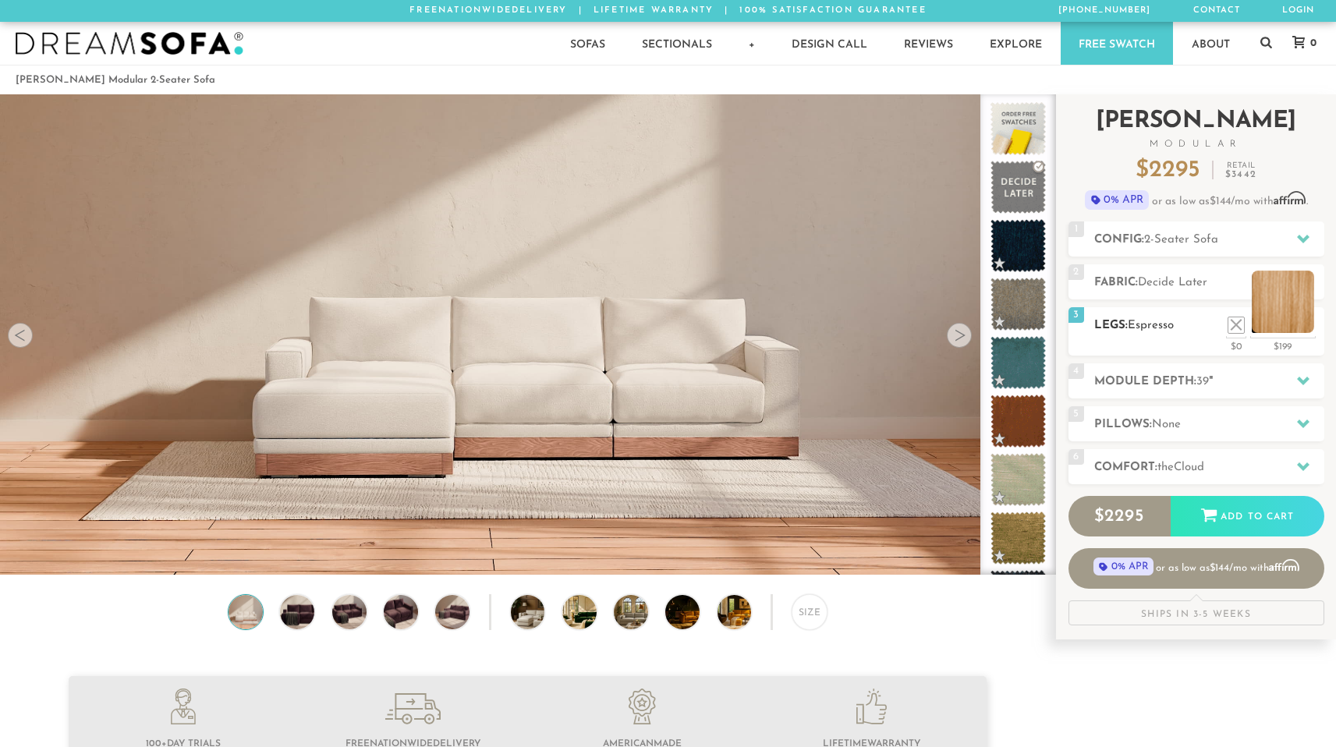
click at [1306, 323] on li at bounding box center [1283, 302] width 62 height 62
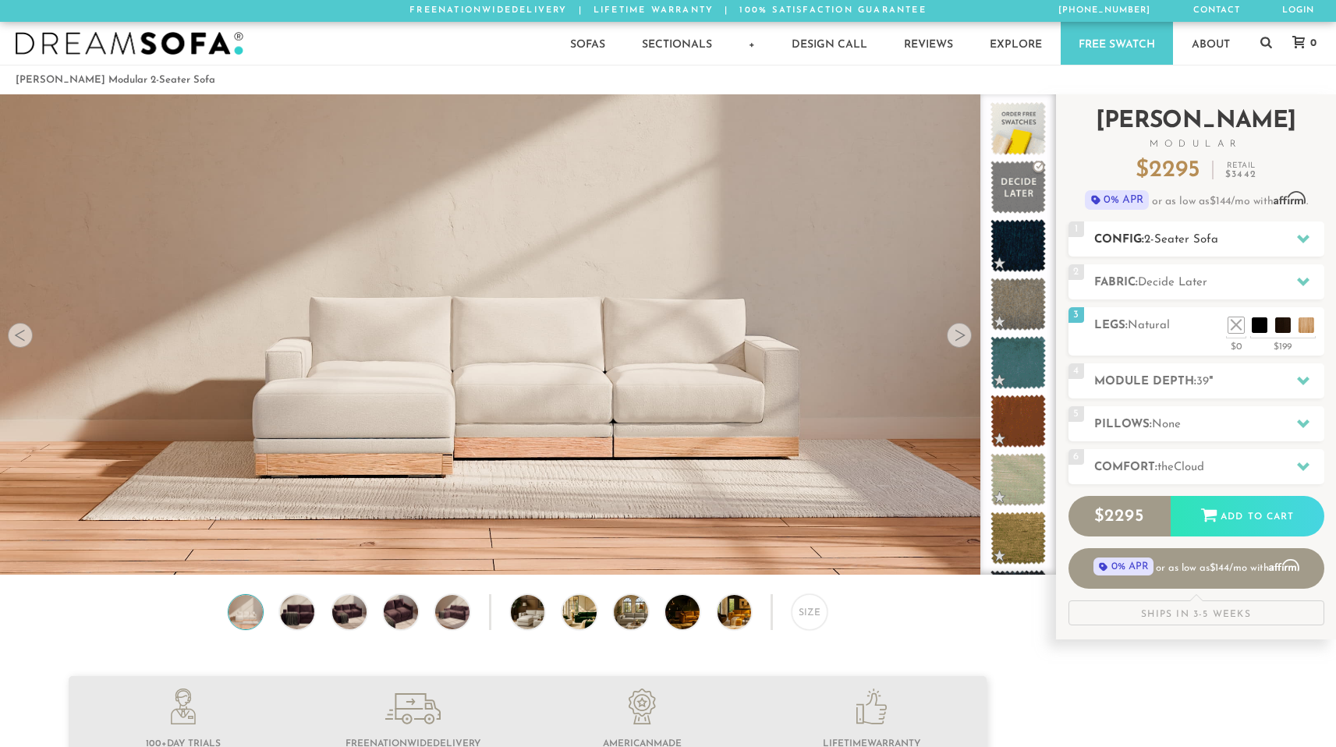
click at [1185, 253] on div "1 Config: 2-Seater Sofa R" at bounding box center [1197, 239] width 256 height 35
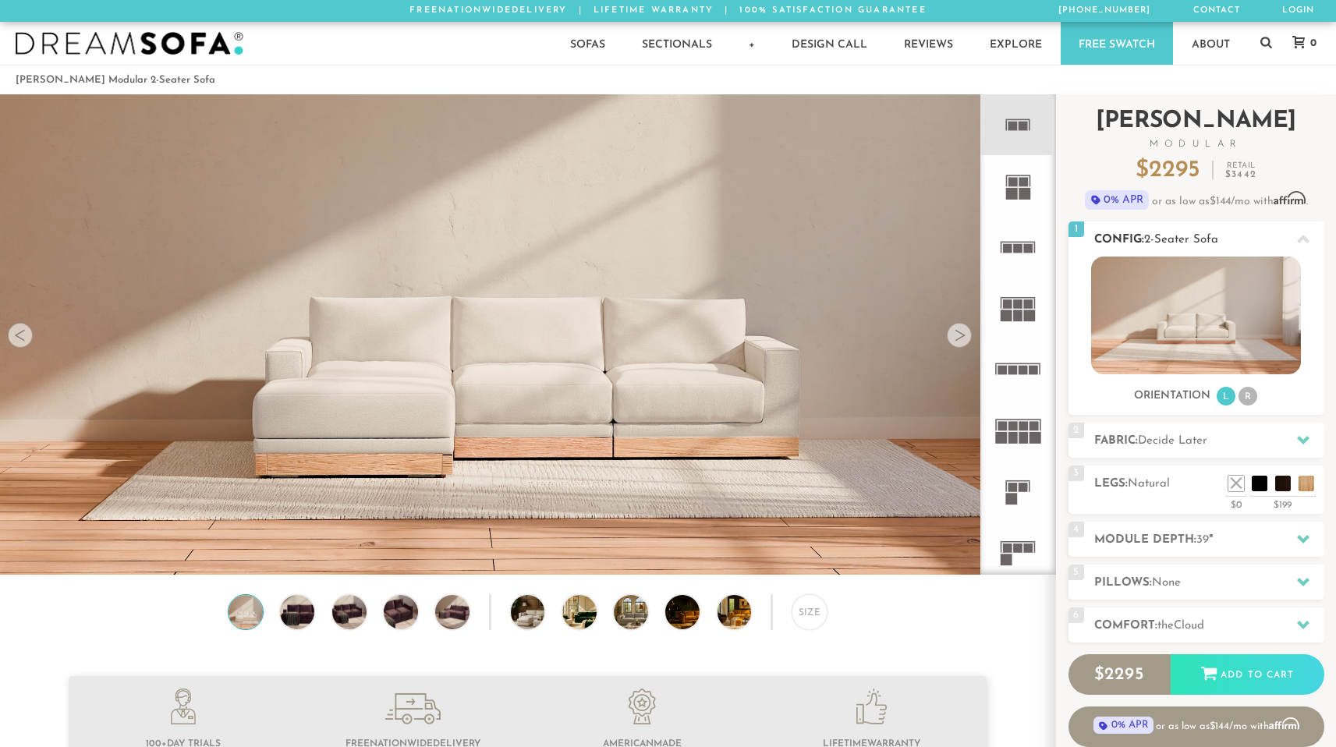
click at [1185, 253] on div "1 Config: 2-Seater Sofa R" at bounding box center [1197, 239] width 256 height 35
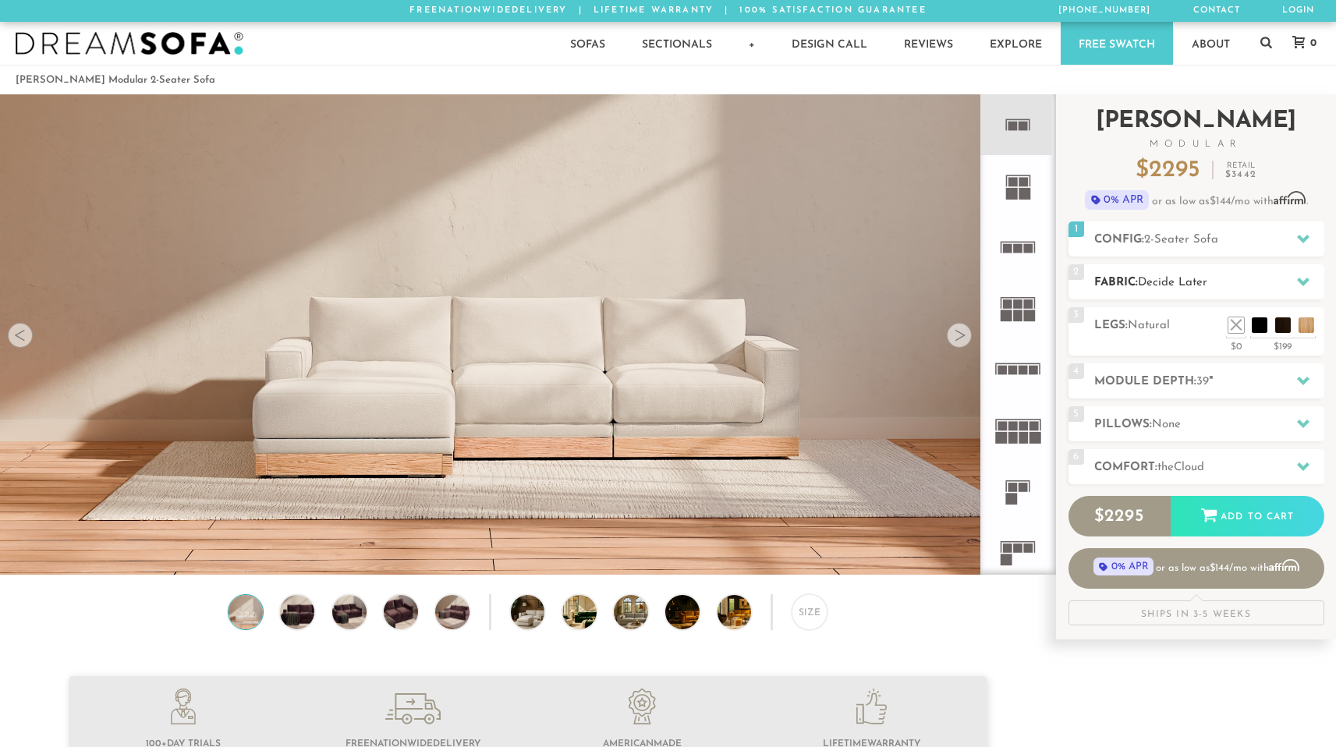
click at [1187, 289] on h2 "Fabric: Decide Later" at bounding box center [1209, 283] width 230 height 18
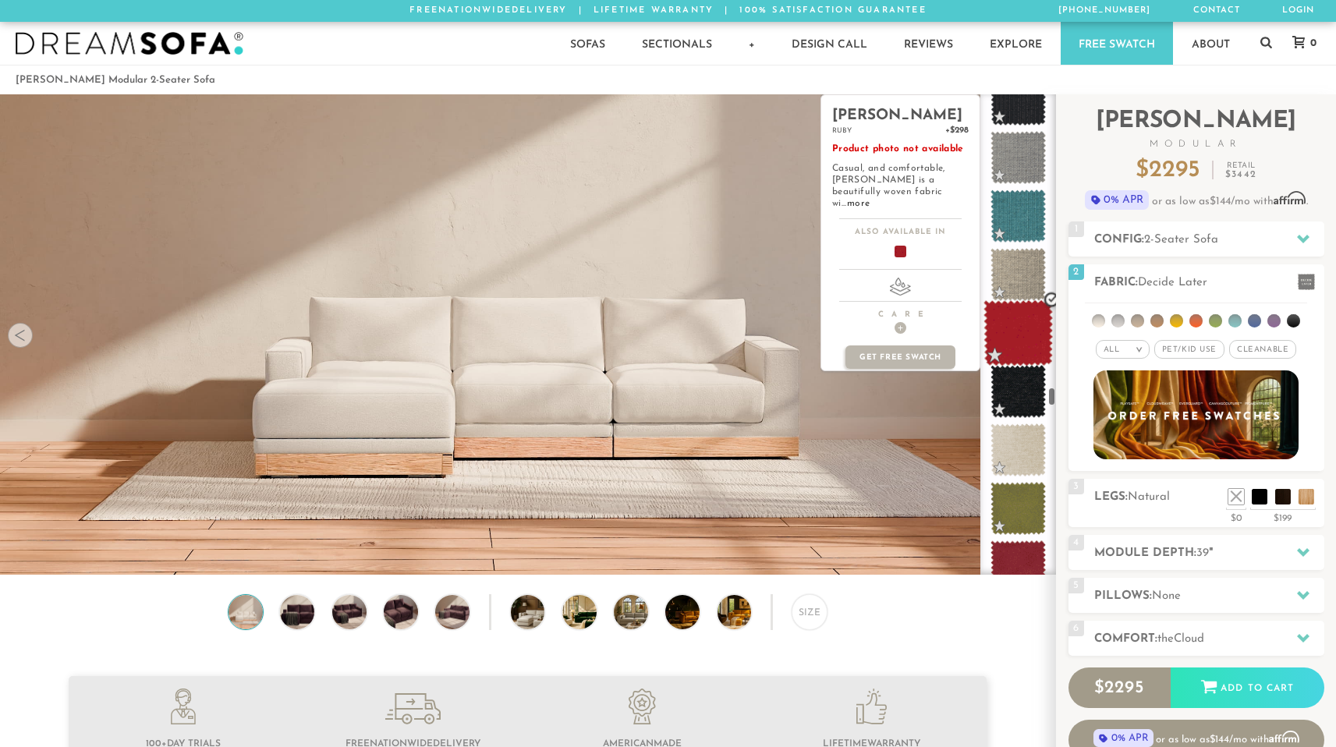
scroll to position [7751, 0]
click at [1009, 334] on span at bounding box center [1018, 333] width 69 height 66
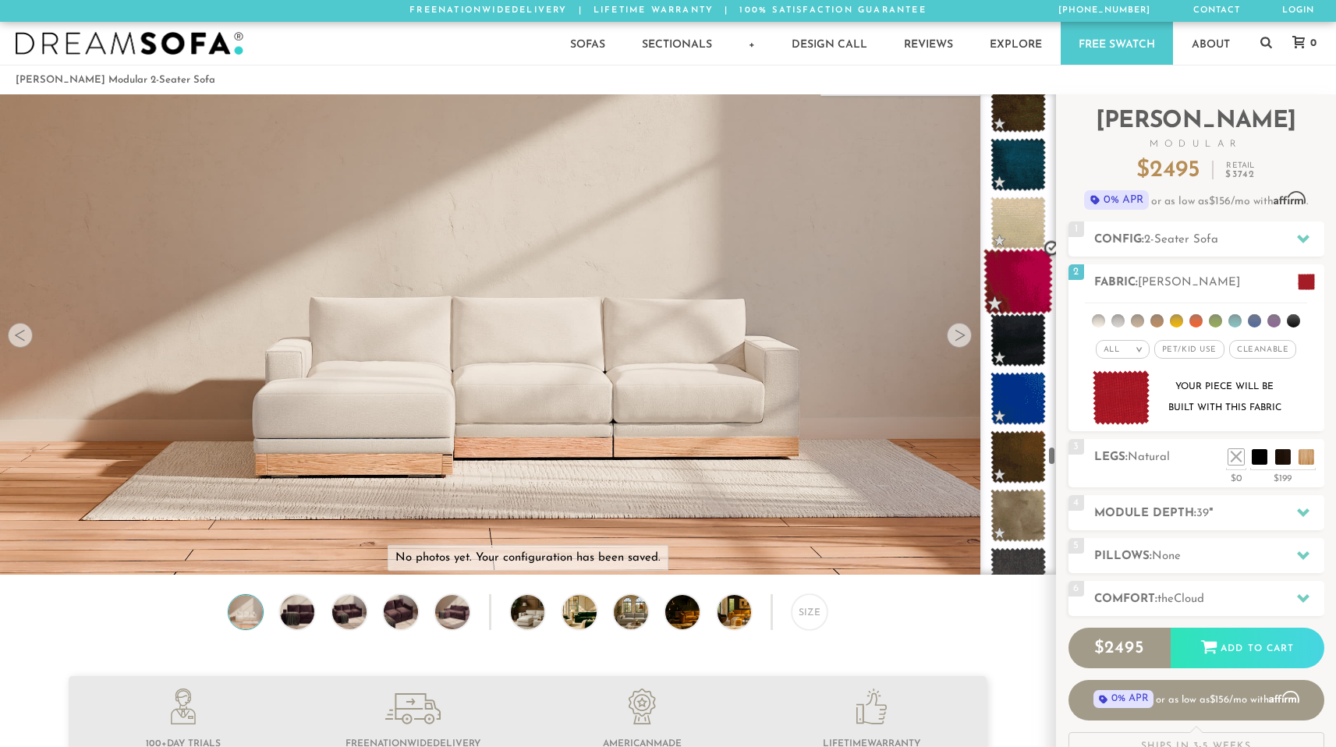
scroll to position [9319, 0]
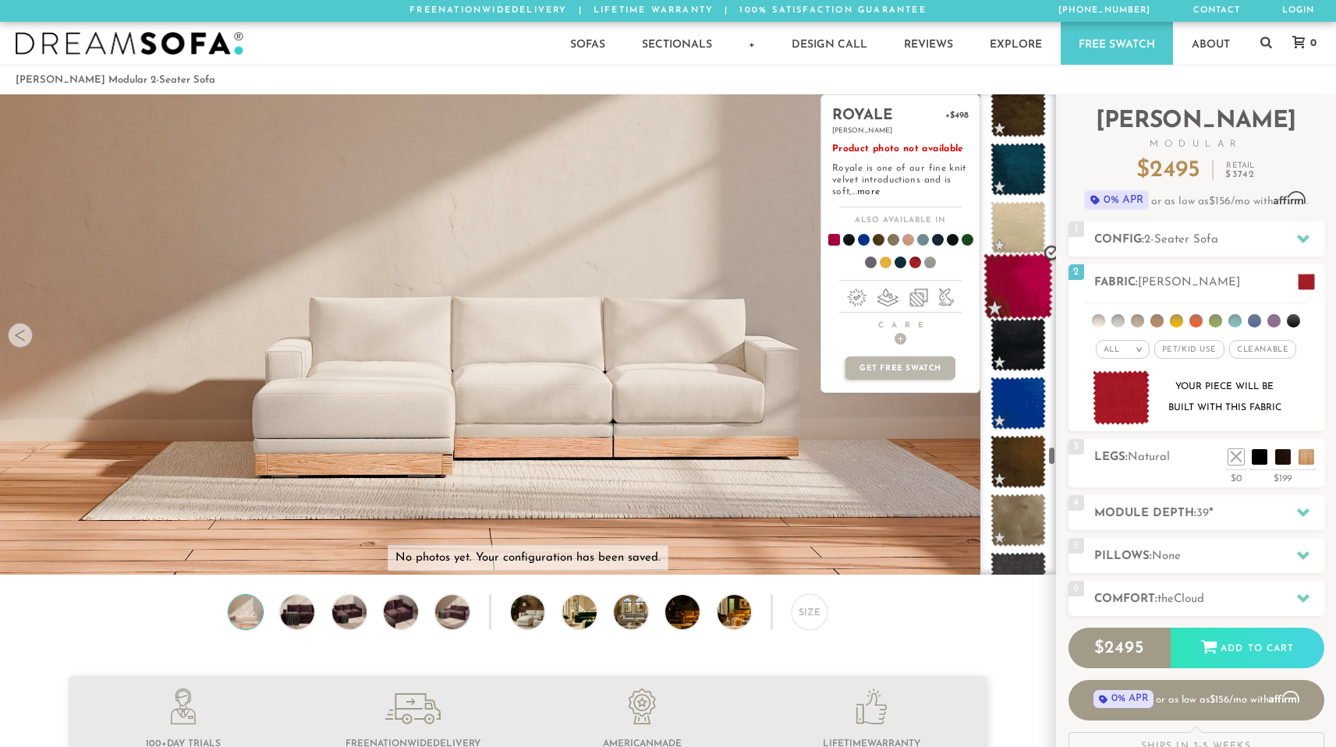
click at [1004, 297] on span at bounding box center [1018, 286] width 69 height 66
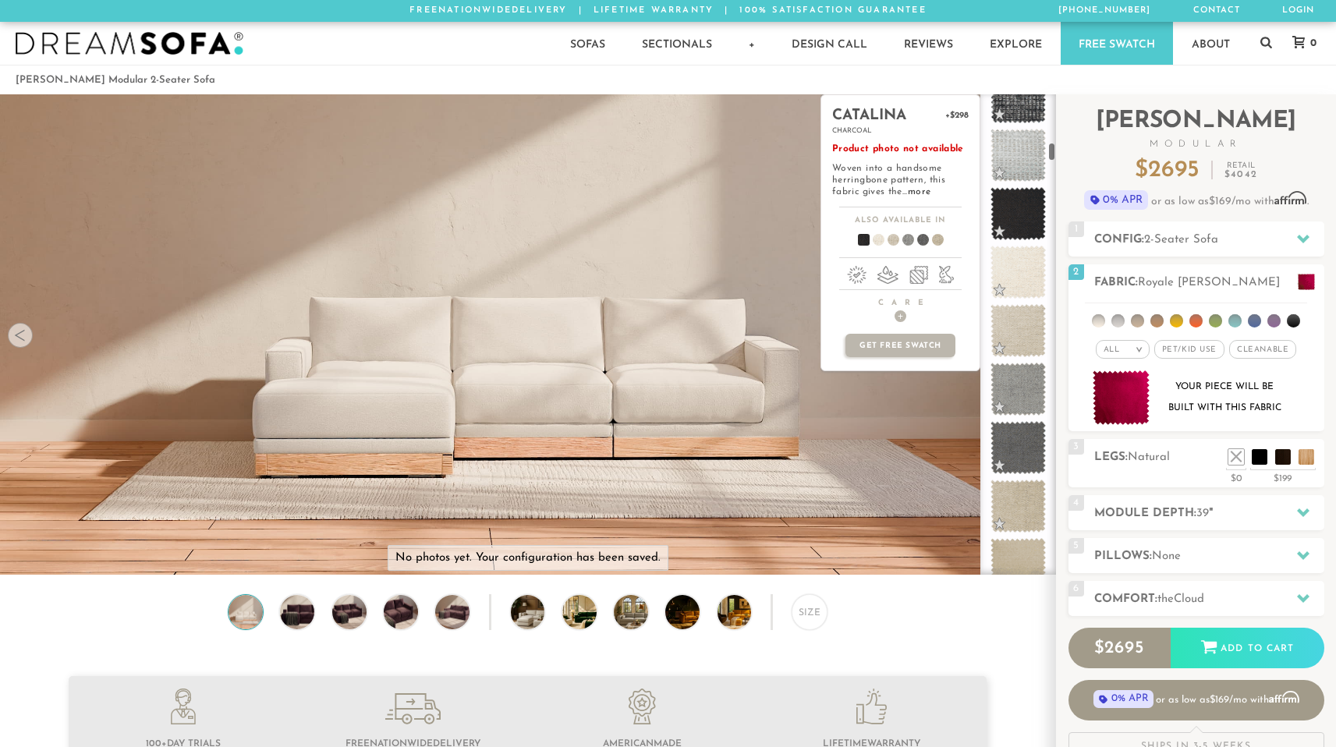
scroll to position [0, 0]
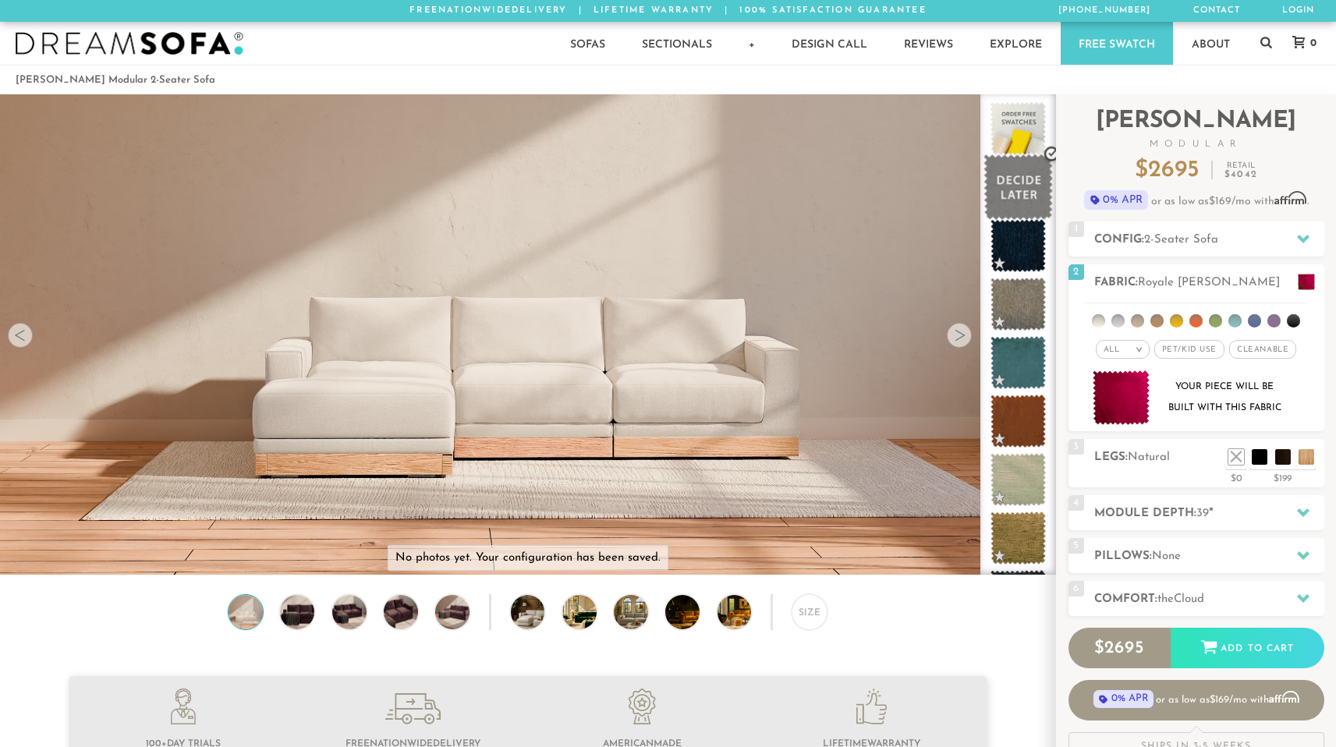
click at [1010, 181] on span at bounding box center [1018, 187] width 69 height 66
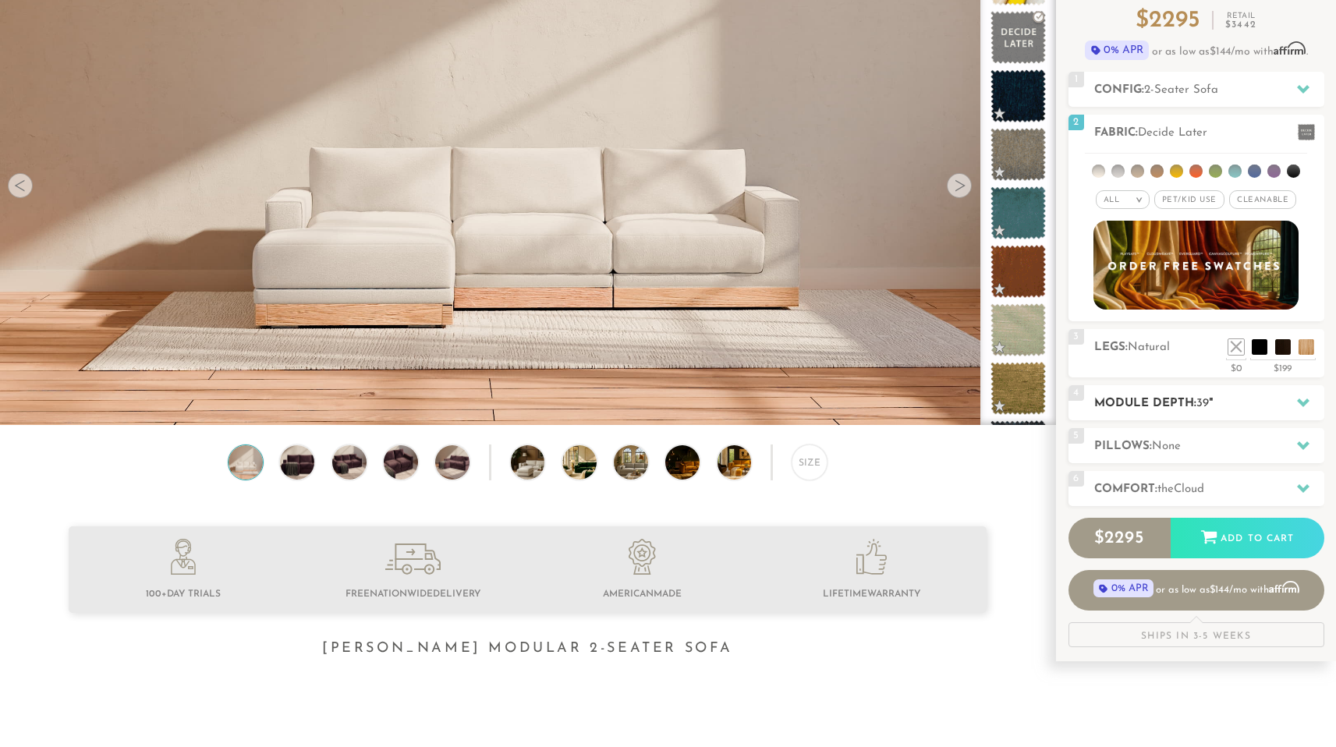
scroll to position [147, 0]
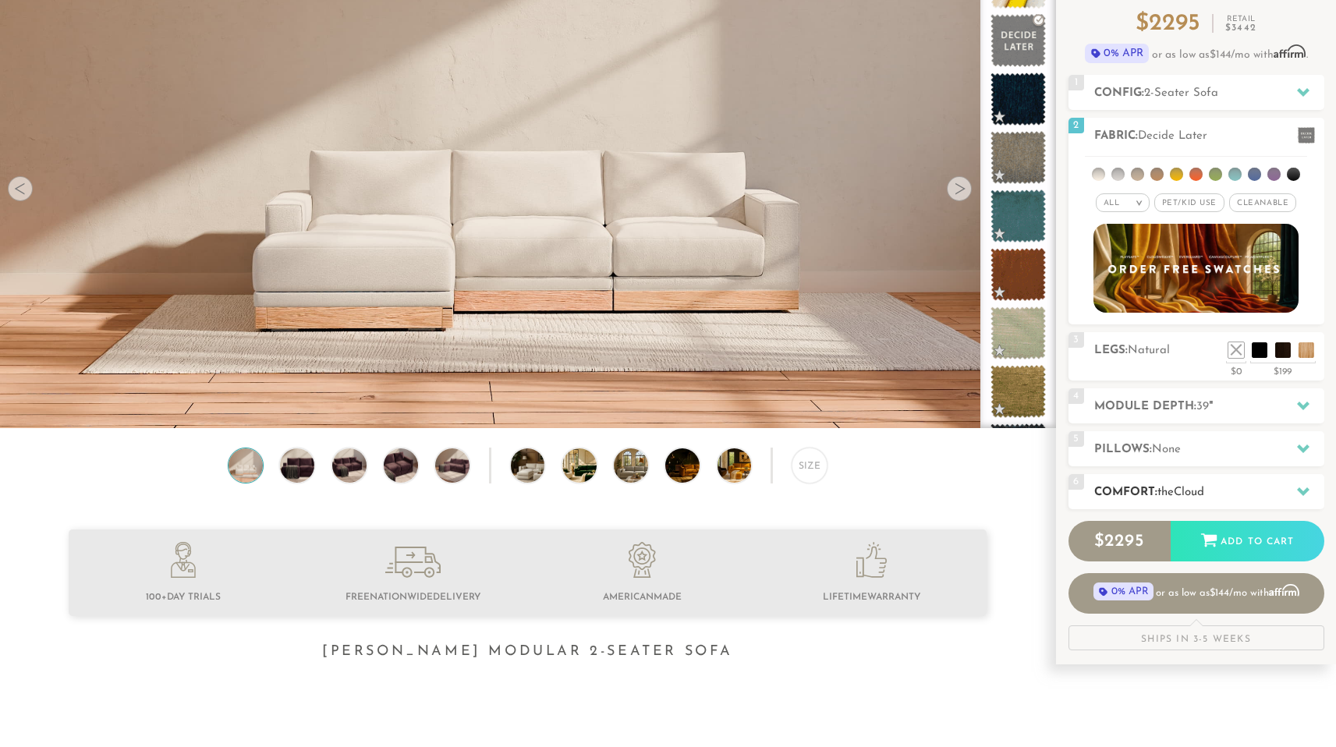
click at [1248, 486] on h2 "Comfort: the Cloud" at bounding box center [1209, 493] width 230 height 18
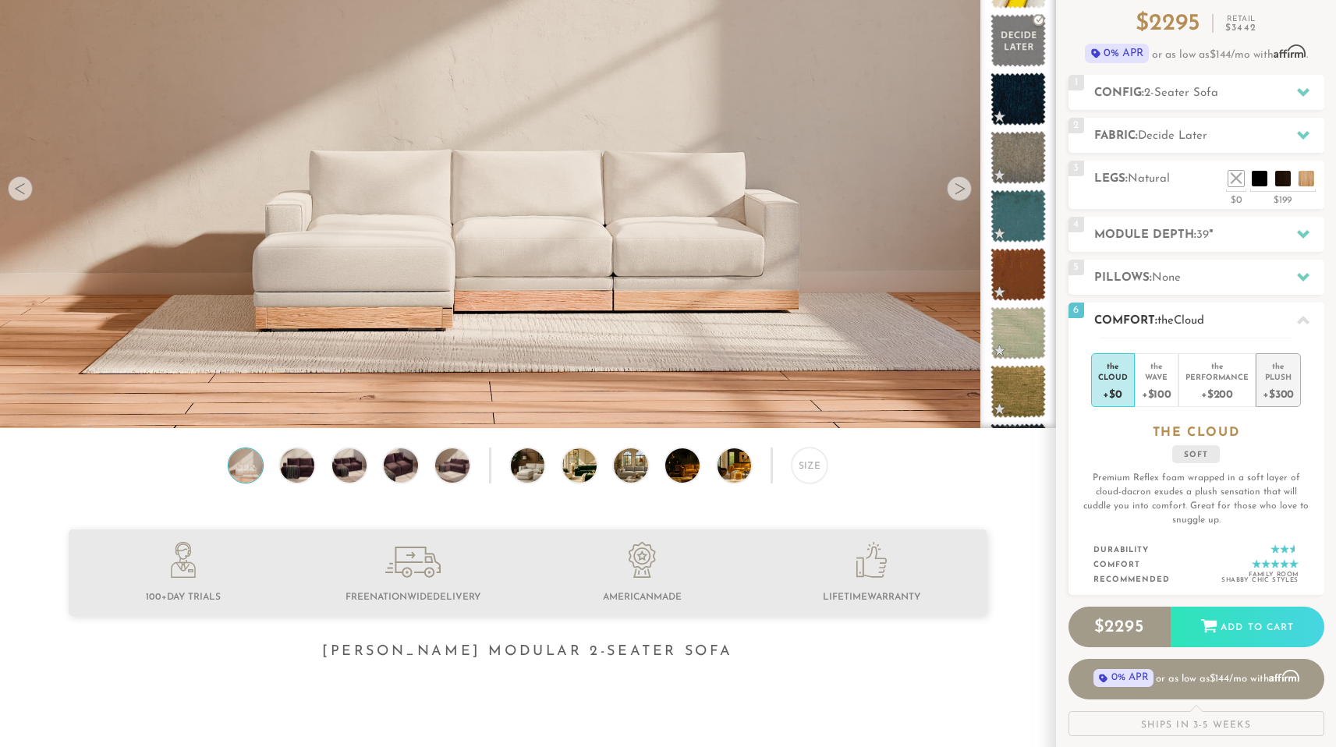
click at [1283, 388] on div "+$300" at bounding box center [1278, 393] width 31 height 23
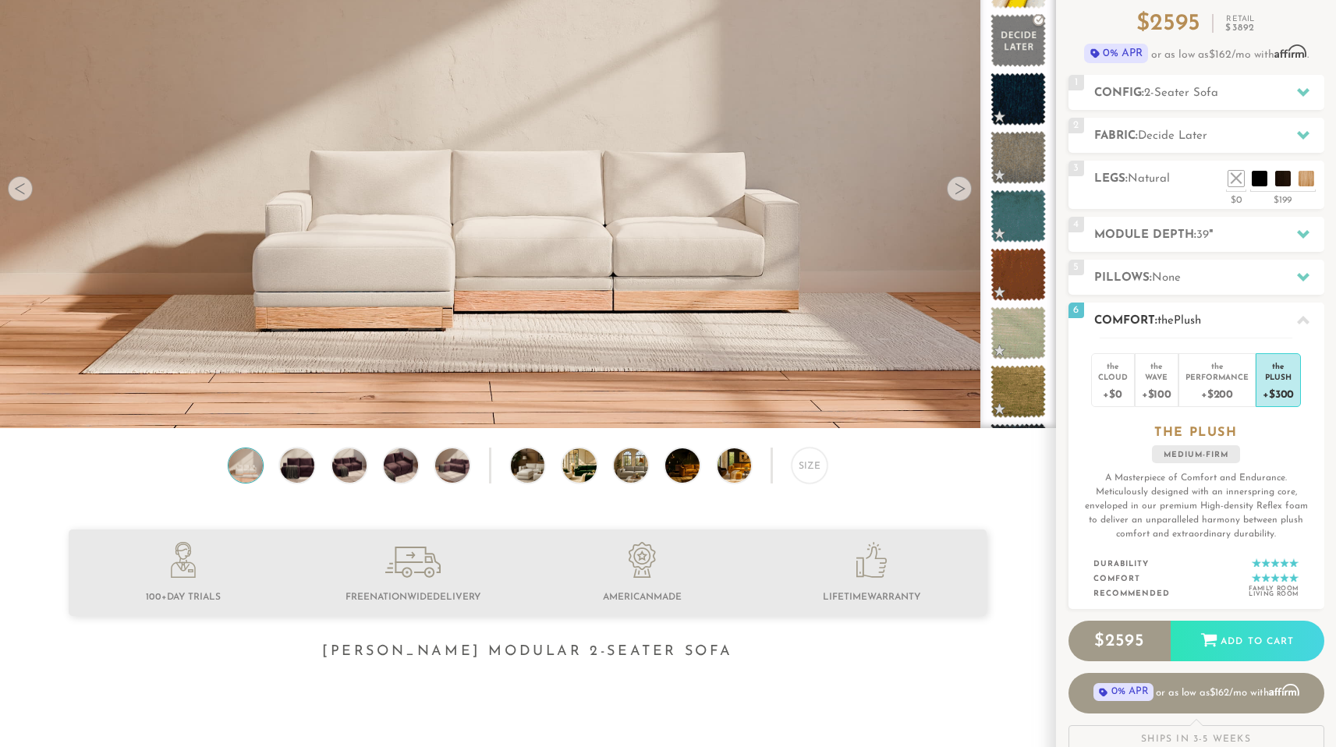
click at [1186, 318] on span "Plush" at bounding box center [1187, 321] width 27 height 12
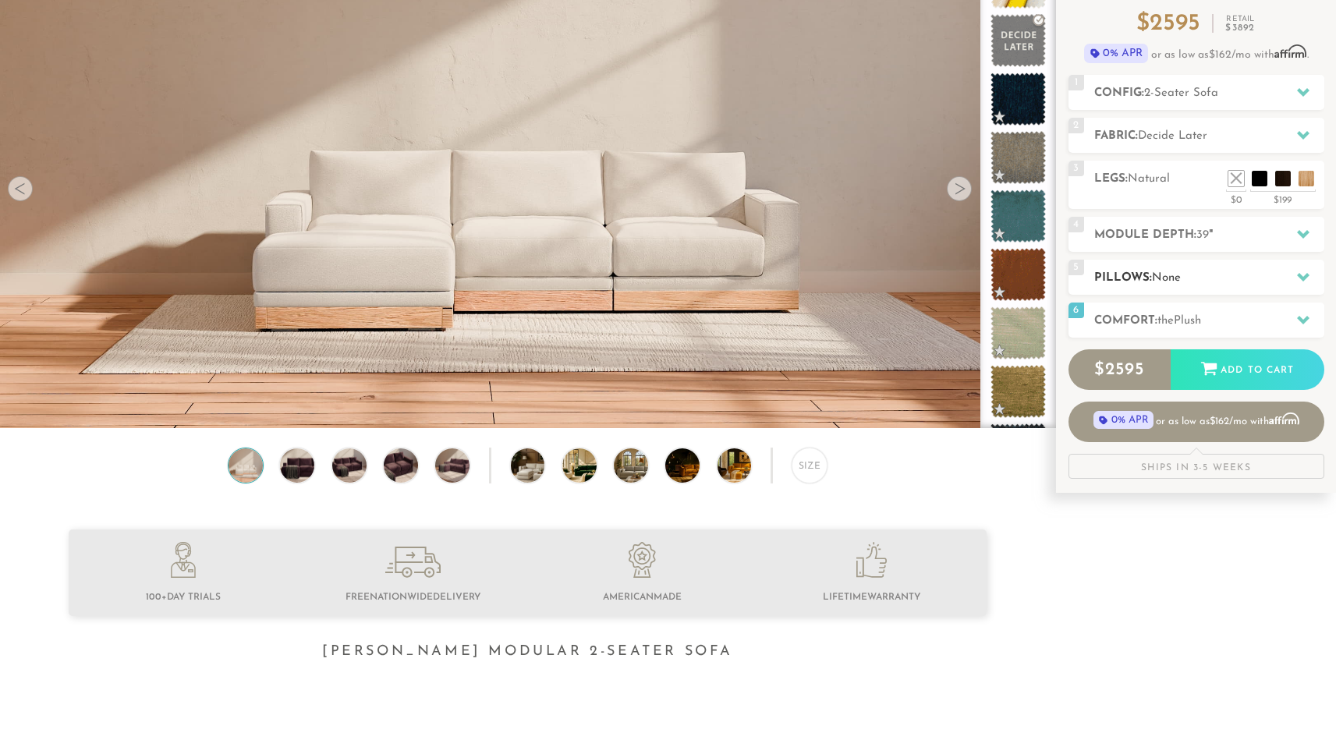
click at [1185, 283] on h2 "Pillows: None" at bounding box center [1209, 278] width 230 height 18
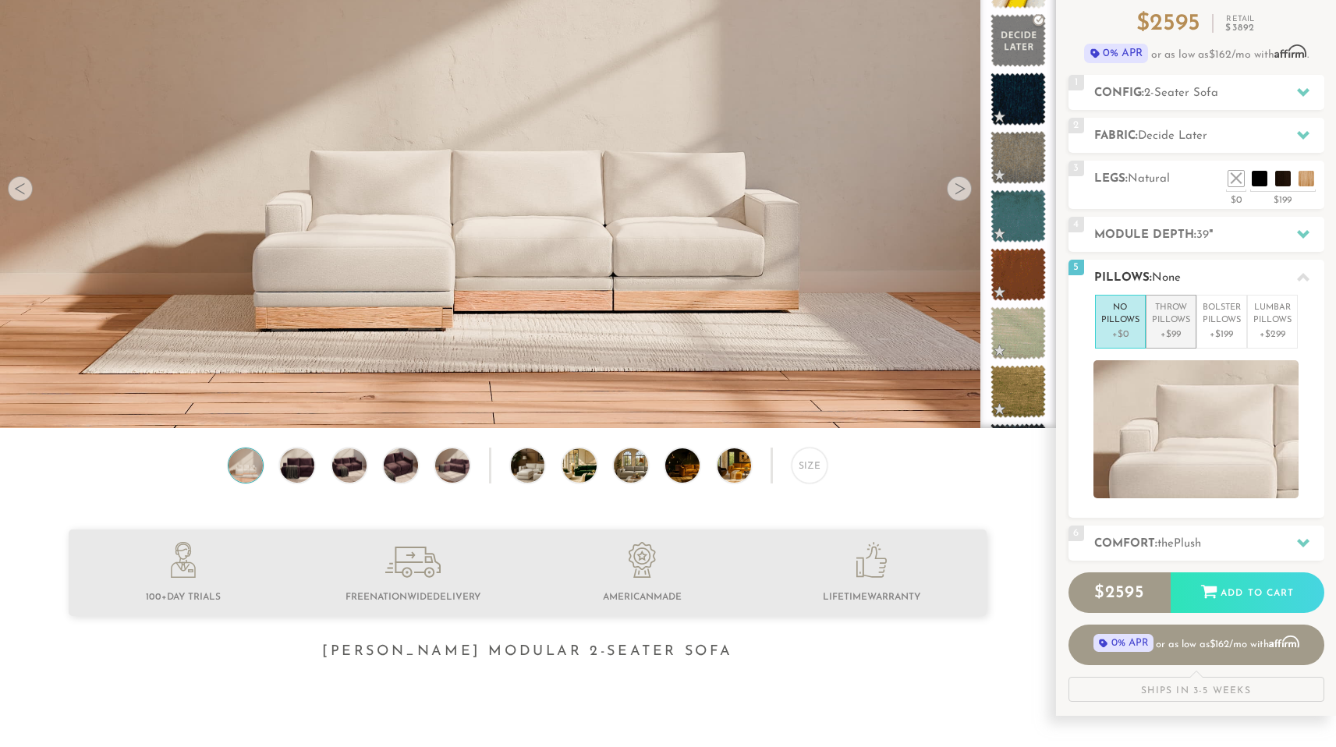
click at [1165, 333] on p "+$99" at bounding box center [1171, 335] width 38 height 14
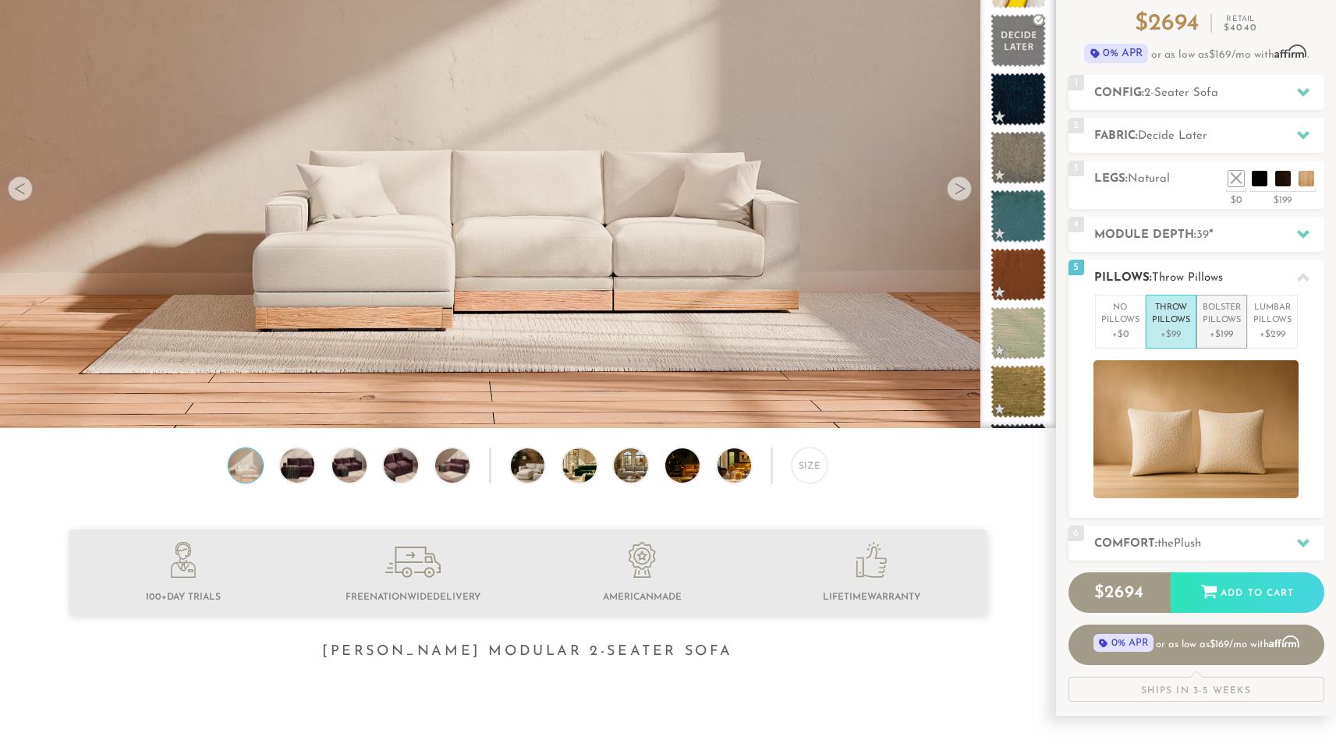
click at [1214, 328] on p "+$199" at bounding box center [1222, 335] width 38 height 14
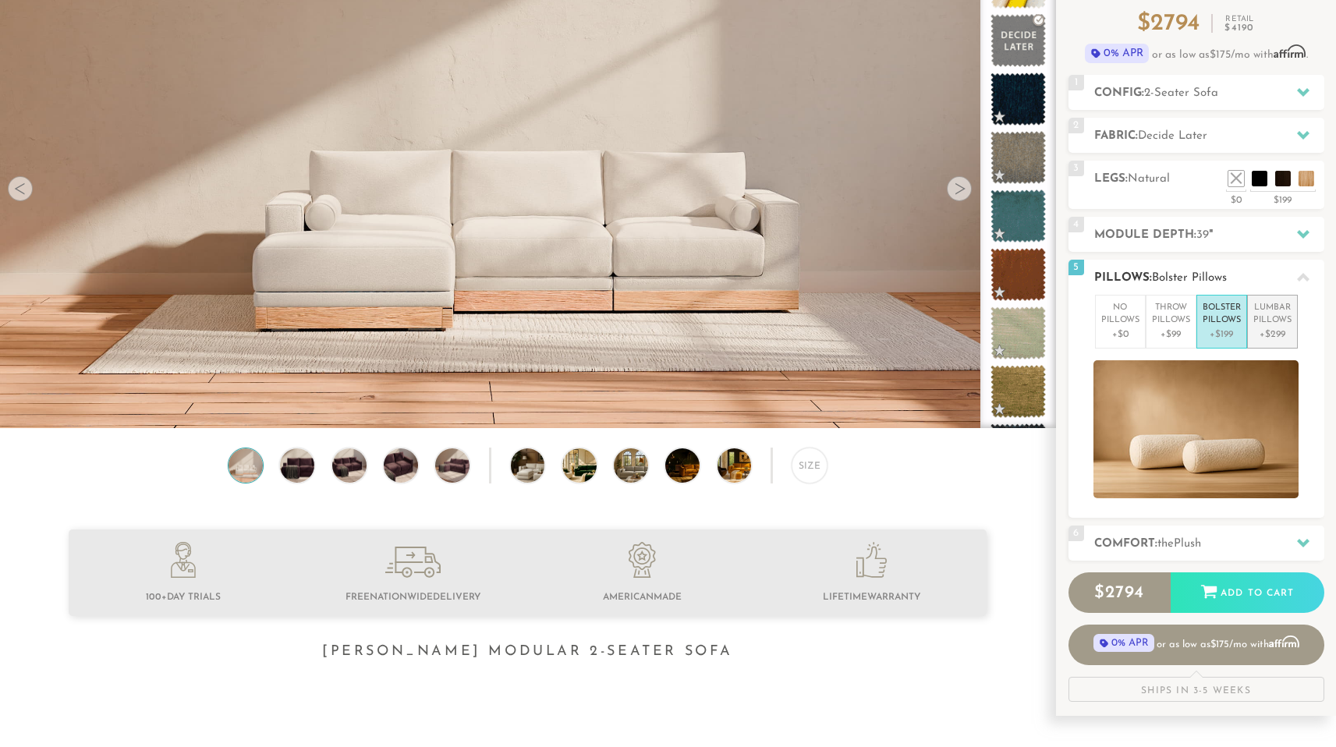
click at [1260, 317] on p "Lumbar Pillows" at bounding box center [1272, 315] width 38 height 26
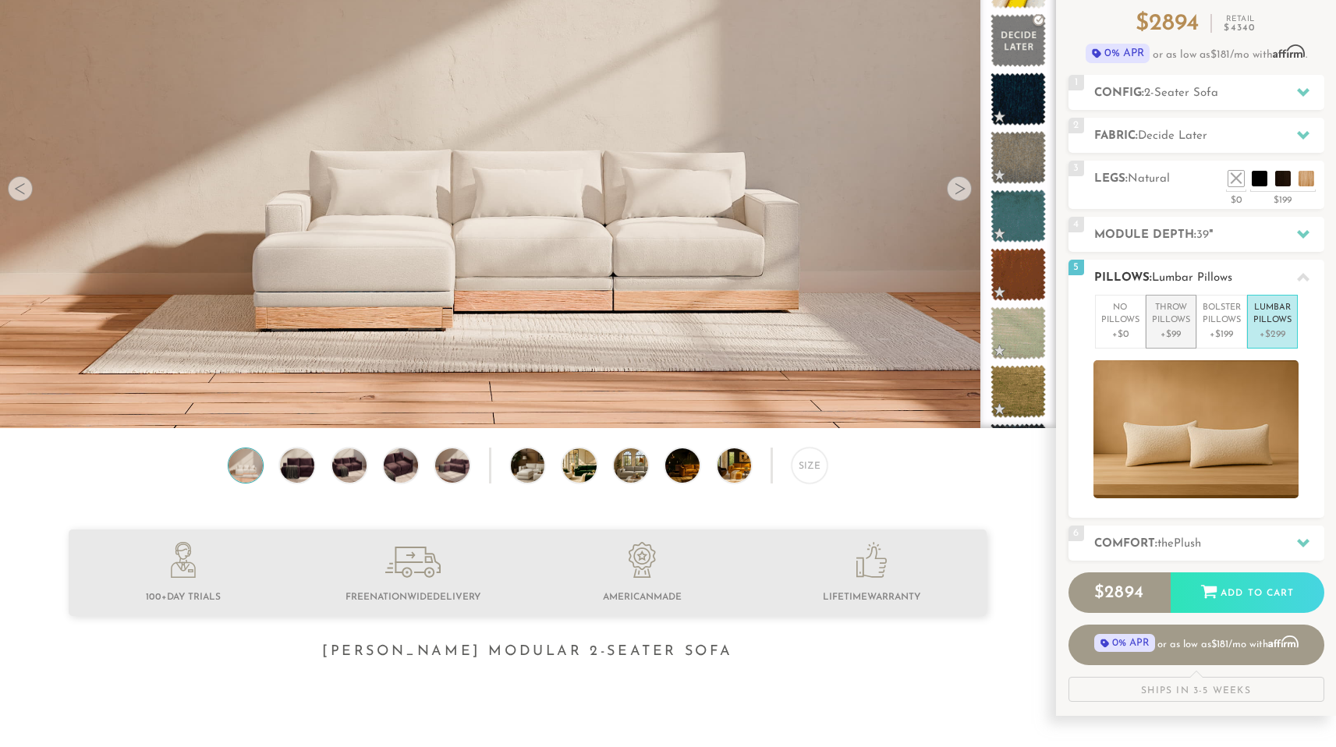
click at [1193, 330] on li "Throw Pillows +$99" at bounding box center [1171, 322] width 51 height 54
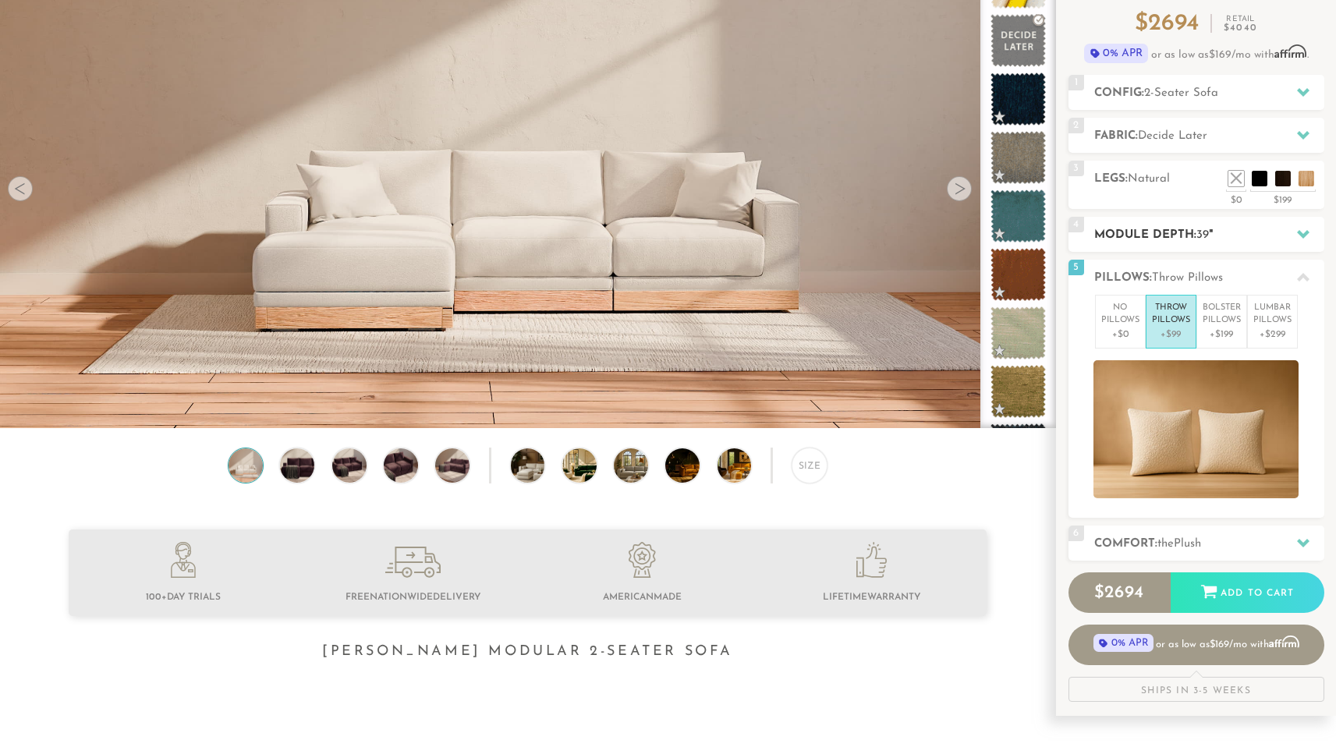
click at [1174, 233] on h2 "Module Depth: 39 "" at bounding box center [1209, 235] width 230 height 18
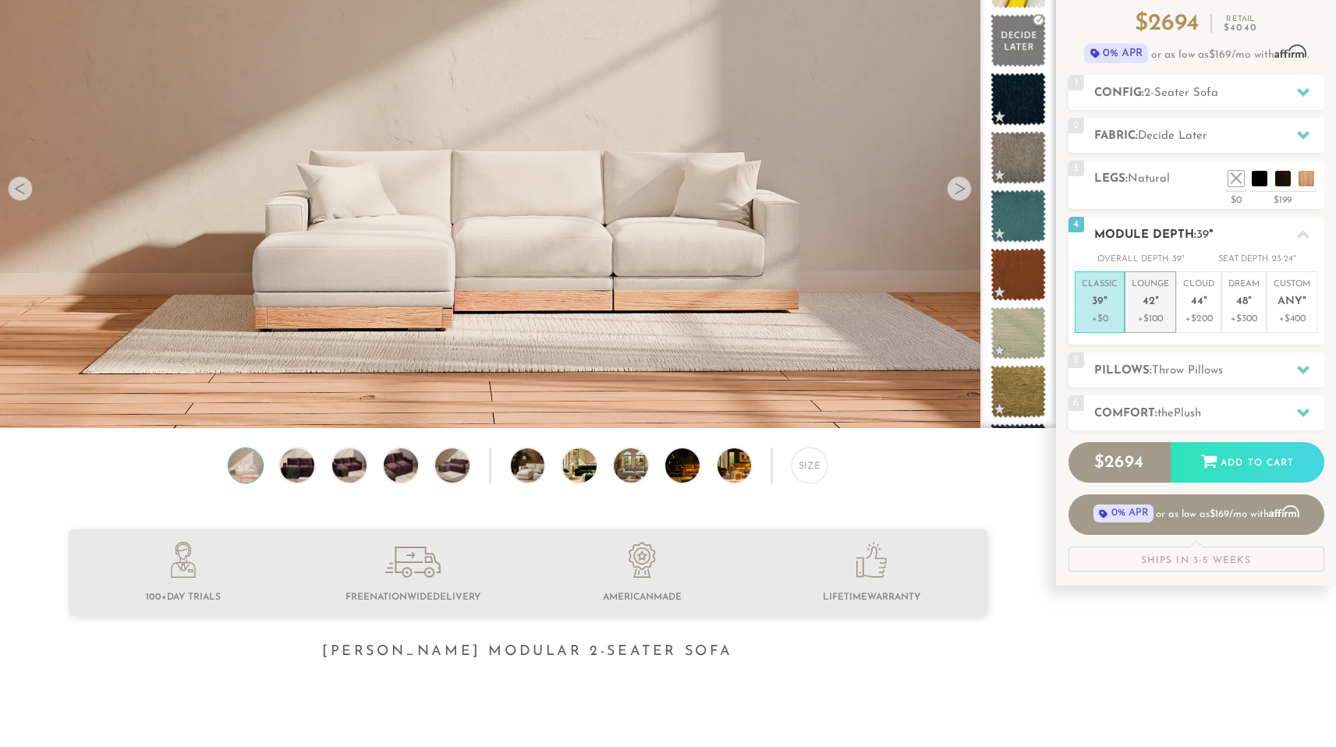
click at [1147, 316] on p "+$100" at bounding box center [1150, 319] width 37 height 14
click at [1191, 316] on p "+$200" at bounding box center [1198, 319] width 31 height 14
click at [1248, 315] on p "+$300" at bounding box center [1243, 319] width 31 height 14
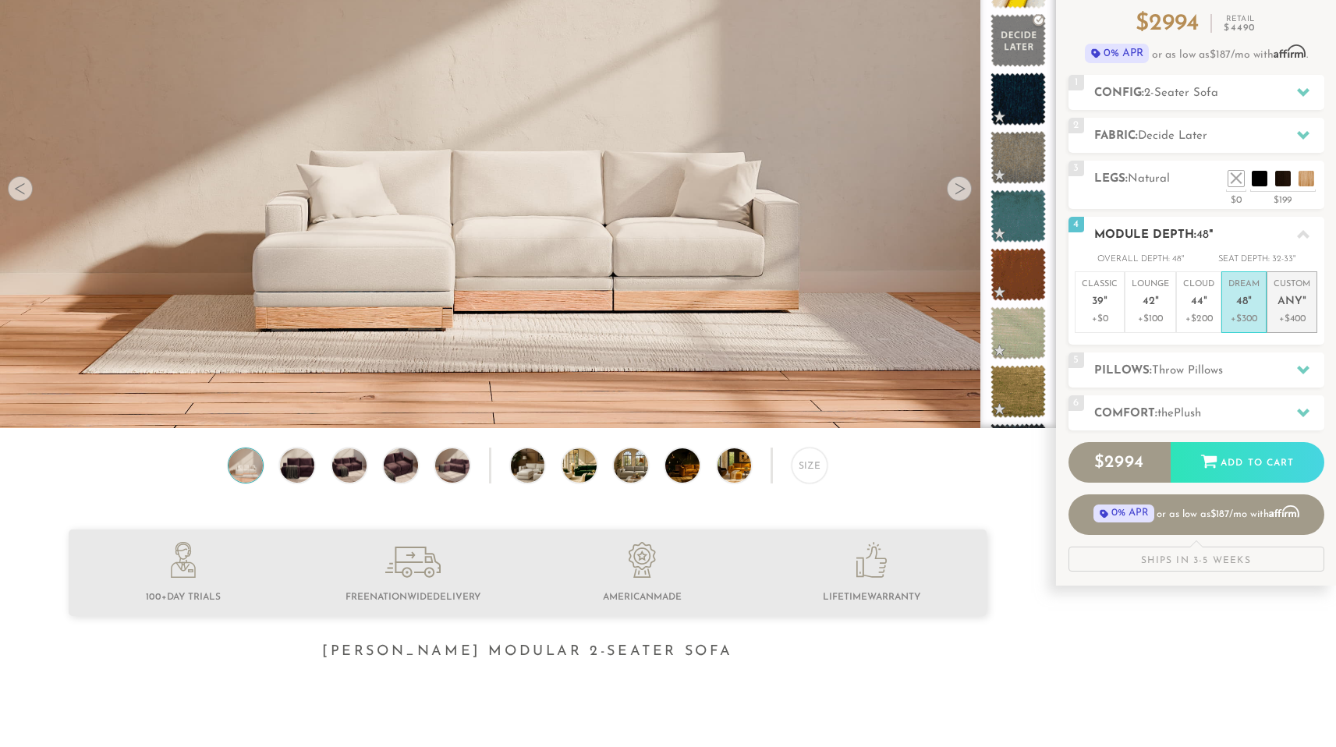
click at [1299, 300] on span "Any" at bounding box center [1290, 302] width 25 height 13
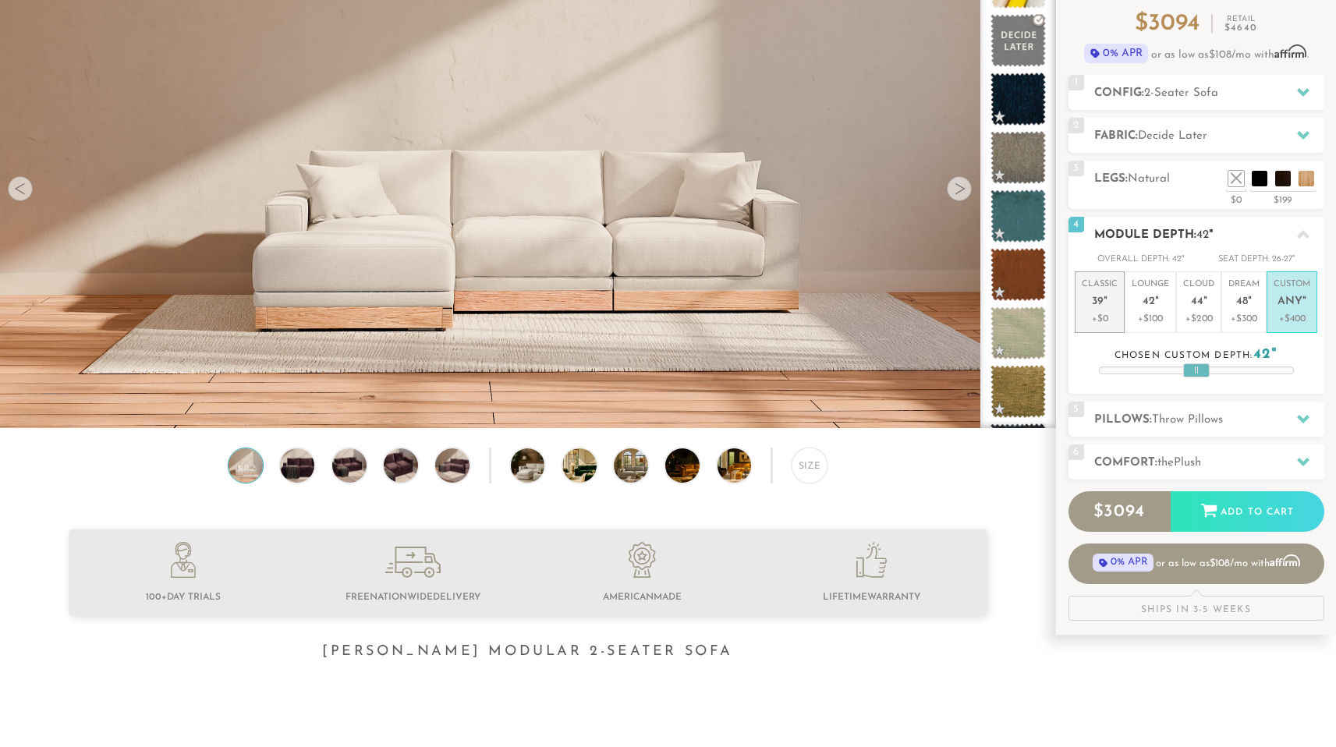
click at [1106, 306] on p "Classic 39 "" at bounding box center [1100, 295] width 36 height 34
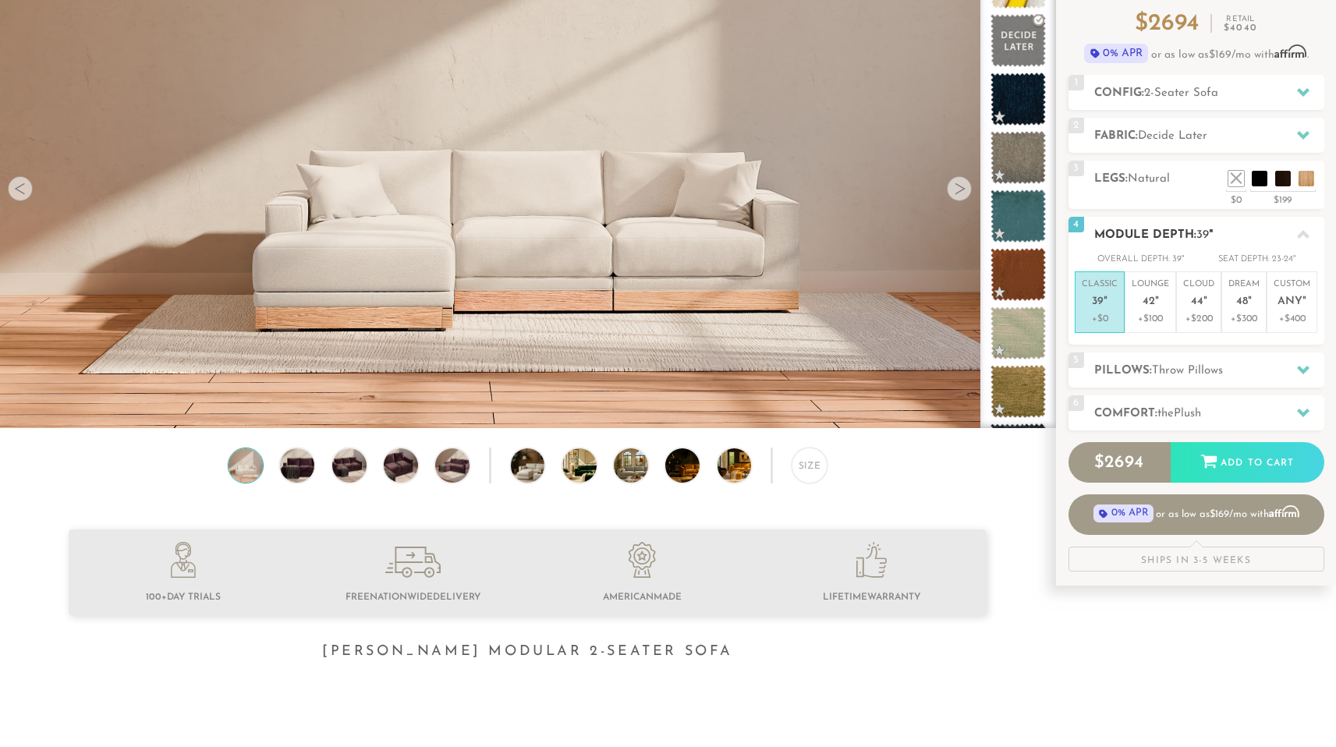
click at [1213, 241] on h2 "Module Depth: 39 "" at bounding box center [1209, 235] width 230 height 18
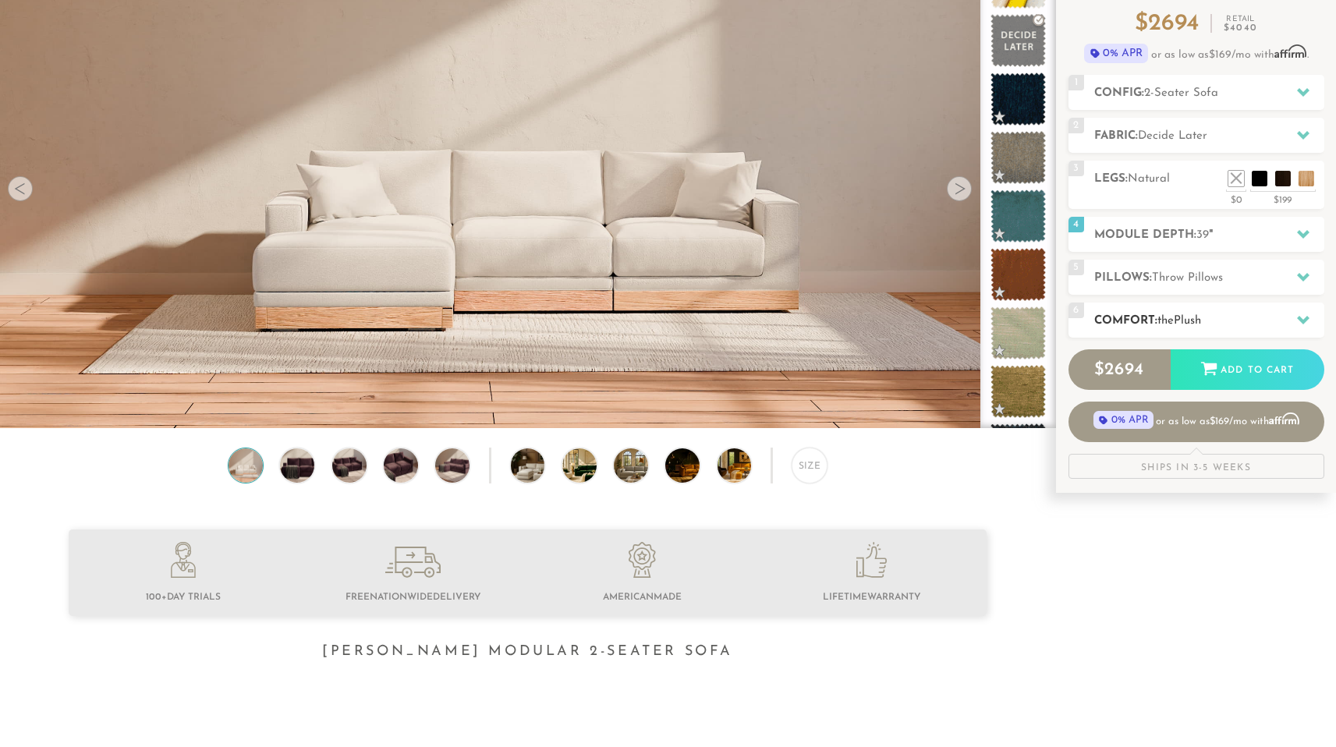
click at [1185, 315] on span "Plush" at bounding box center [1187, 321] width 27 height 12
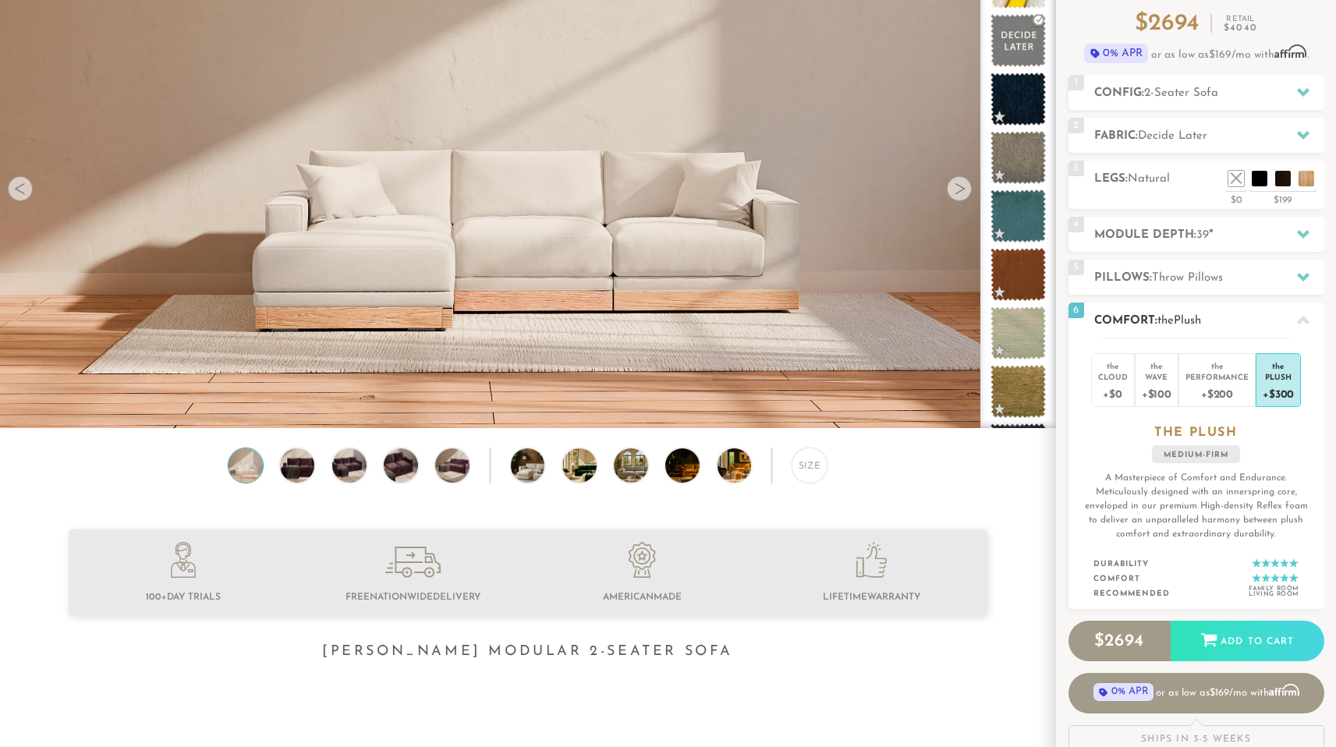
click at [1185, 315] on span "Plush" at bounding box center [1187, 321] width 27 height 12
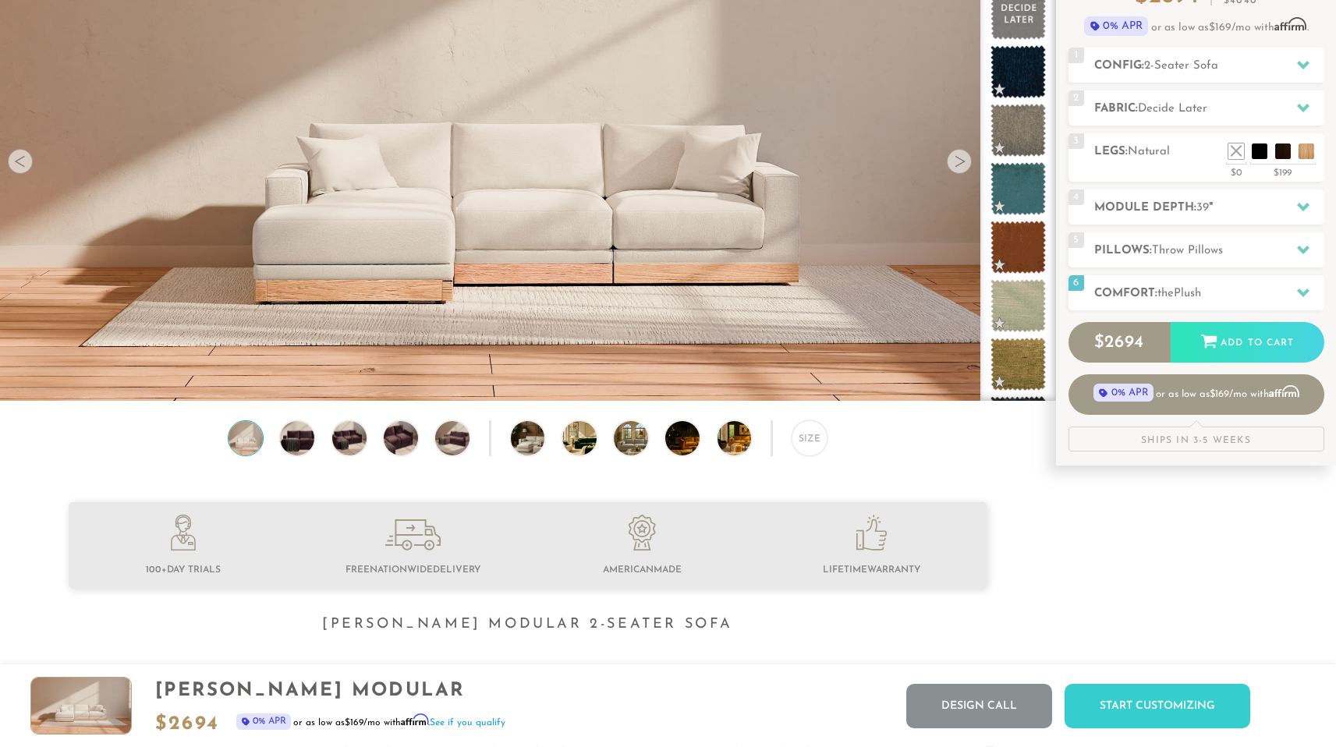
scroll to position [0, 0]
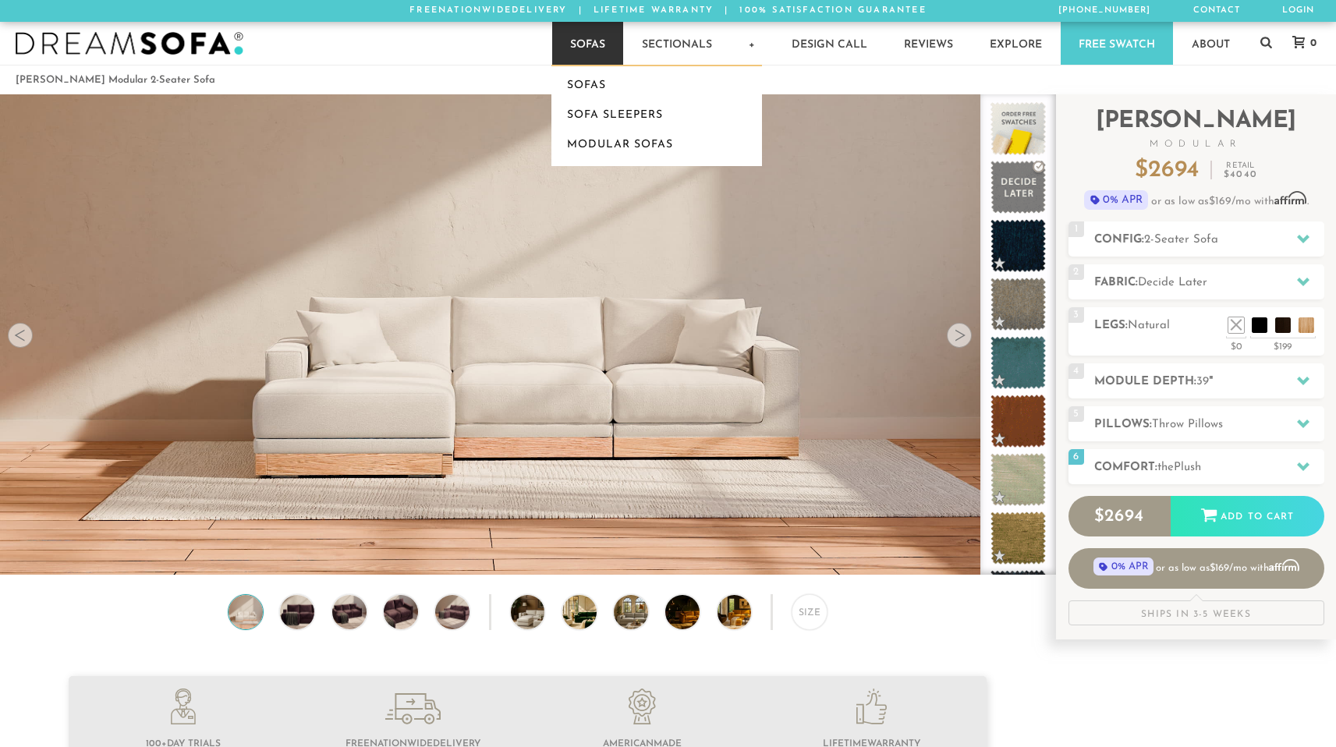
click at [577, 48] on link "Sofas" at bounding box center [587, 43] width 71 height 43
